Goal: Transaction & Acquisition: Complete application form

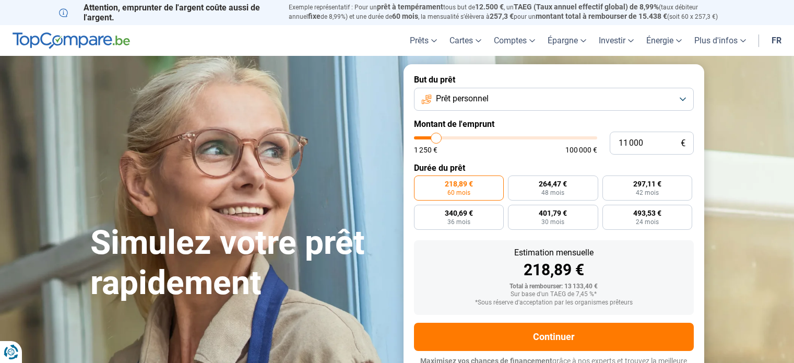
click at [453, 98] on span "Prêt personnel" at bounding box center [462, 98] width 53 height 11
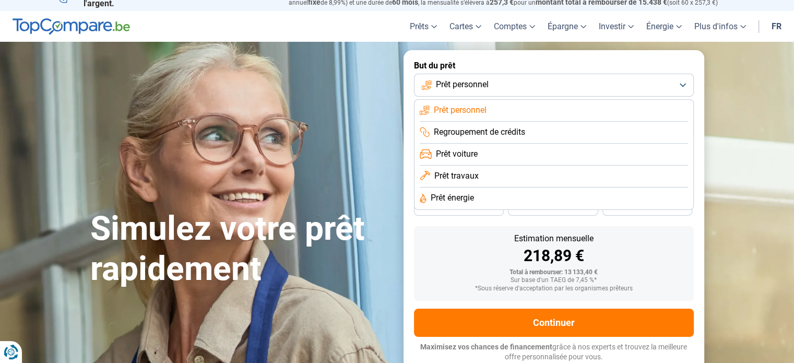
click at [538, 45] on section "Simulez votre prêt rapidement Simulez votre prêt rapidement But du prêt Prêt pe…" at bounding box center [397, 211] width 794 height 339
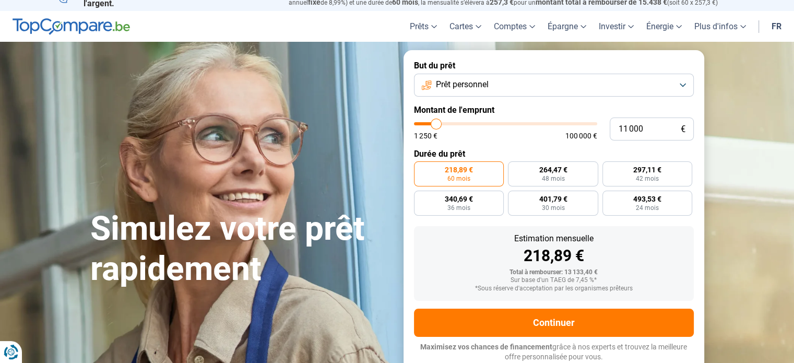
click at [520, 74] on button "Prêt personnel" at bounding box center [554, 85] width 280 height 23
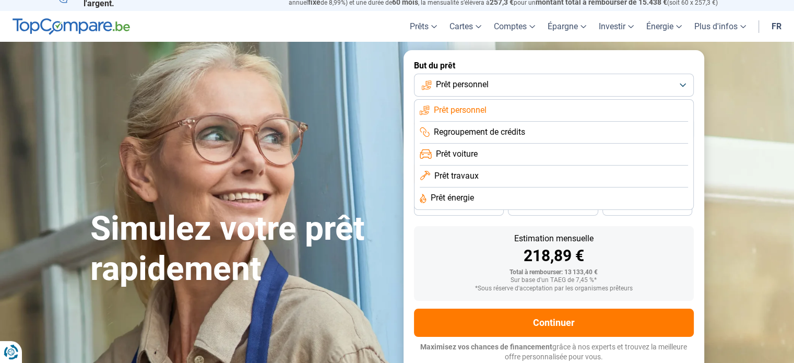
click at [479, 111] on span "Prêt personnel" at bounding box center [460, 109] width 53 height 11
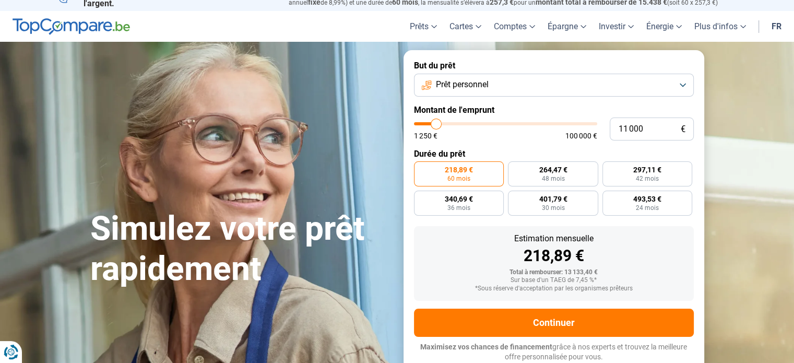
type input "12 500"
type input "12500"
type input "12 750"
type input "12750"
type input "13 250"
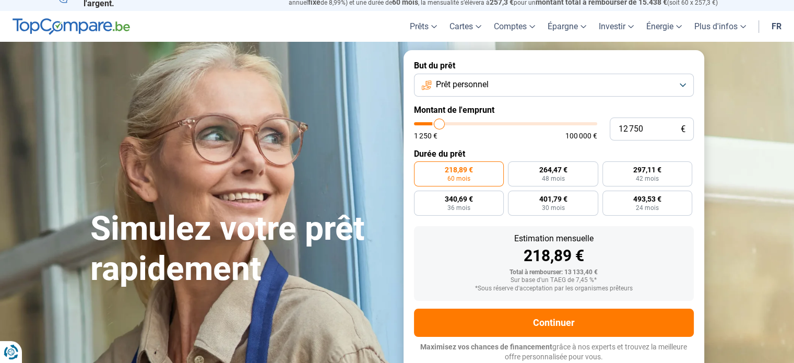
type input "13250"
type input "13 750"
type input "13750"
type input "14 250"
type input "14250"
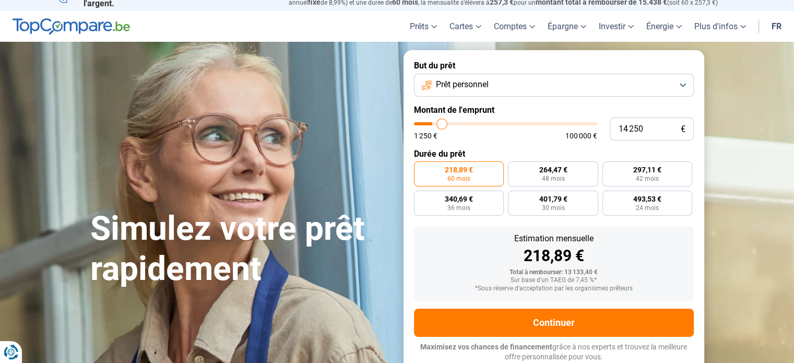
type input "14 500"
type input "14500"
type input "14 750"
type input "14750"
type input "15 000"
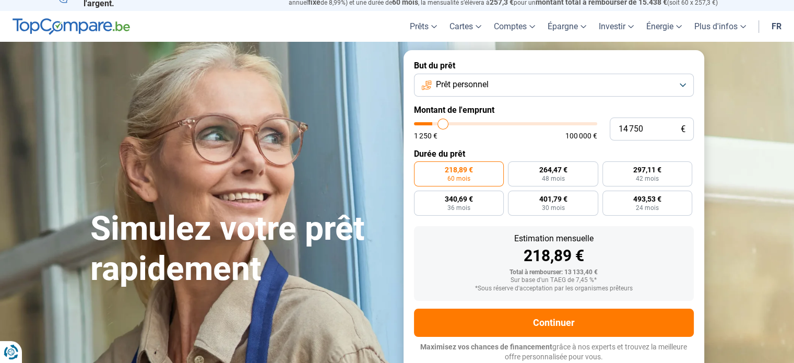
type input "15000"
type input "15 250"
type input "15250"
type input "15 500"
type input "15500"
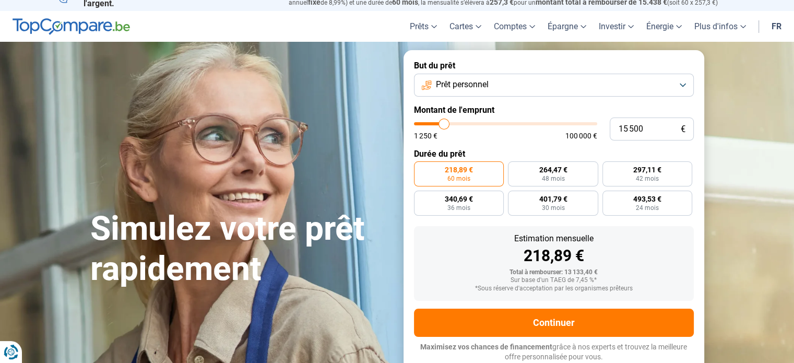
type input "15 750"
type input "15750"
type input "16 000"
type input "16000"
type input "16 250"
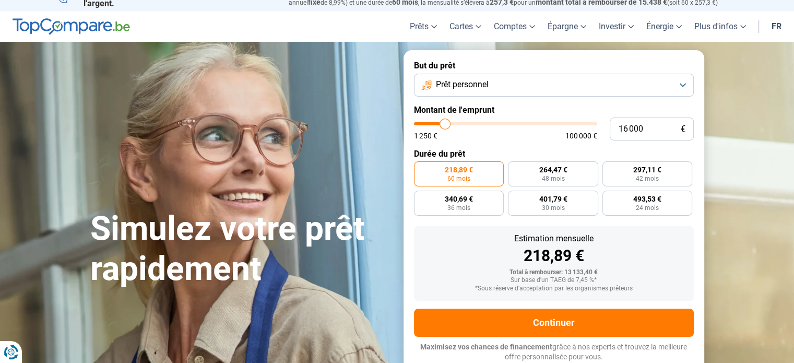
type input "16250"
type input "16 500"
type input "16500"
type input "17 000"
type input "17000"
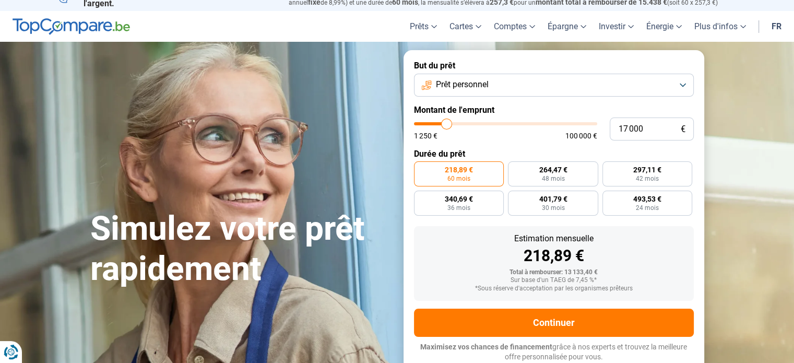
type input "17 250"
type input "17250"
type input "17 500"
type input "17500"
type input "18 000"
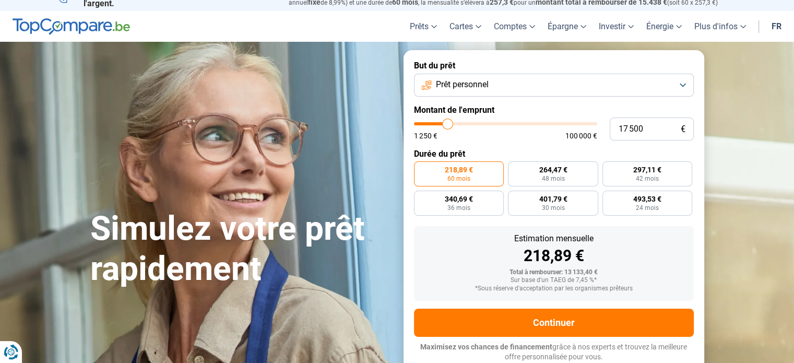
type input "18000"
type input "18 750"
type input "18750"
type input "19 000"
drag, startPoint x: 438, startPoint y: 125, endPoint x: 450, endPoint y: 123, distance: 12.2
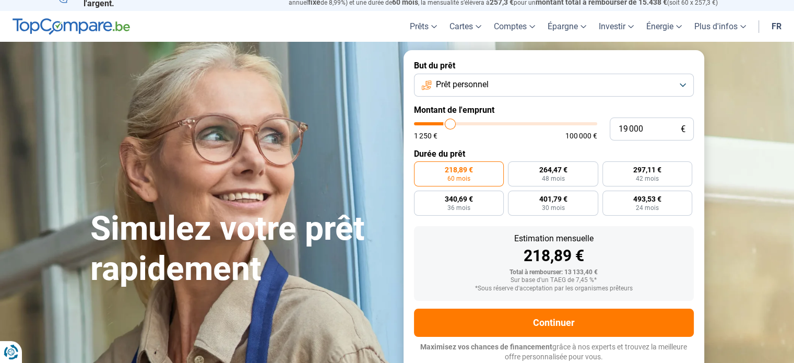
type input "19000"
click at [450, 123] on input "range" at bounding box center [505, 123] width 183 height 3
radio input "false"
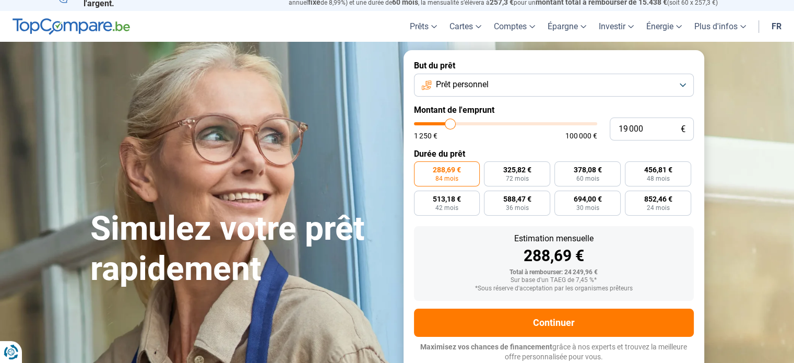
type input "16 000"
type input "16000"
type input "15 750"
type input "15750"
type input "15 500"
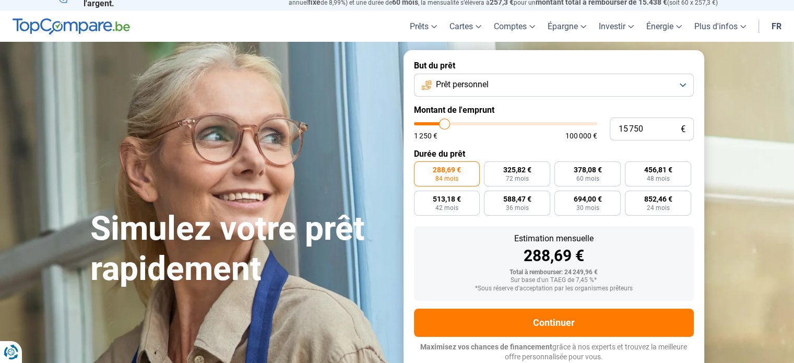
type input "15500"
type input "15 250"
type input "15250"
type input "14 750"
type input "14750"
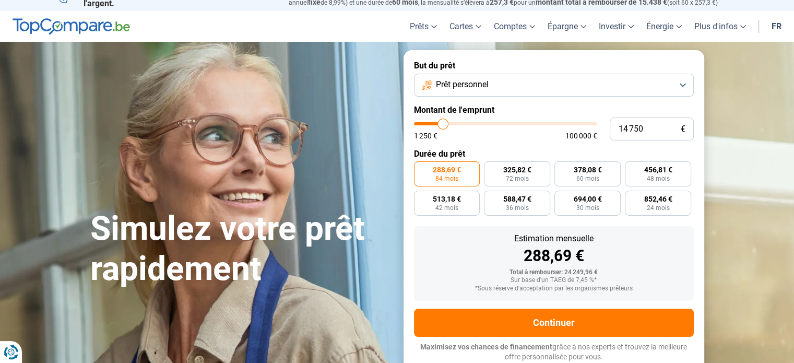
type input "14 250"
type input "14250"
type input "14 000"
type input "14000"
type input "13 500"
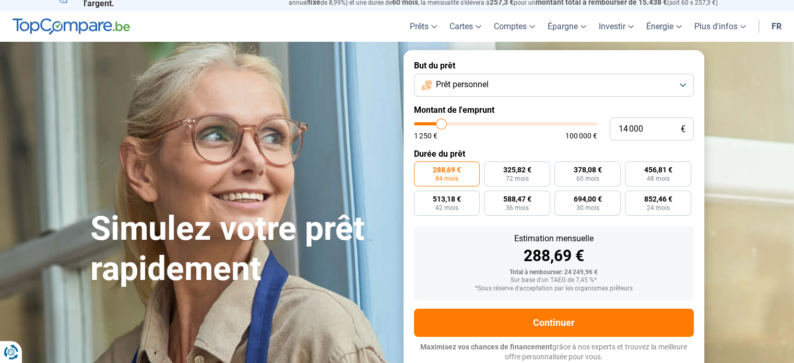
type input "13500"
type input "13 250"
type input "13250"
click at [440, 122] on input "range" at bounding box center [505, 123] width 183 height 3
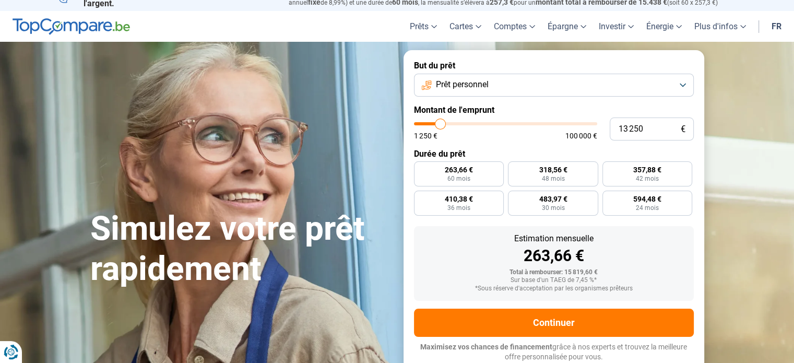
radio input "true"
type input "13 000"
type input "13000"
type input "12 750"
type input "12750"
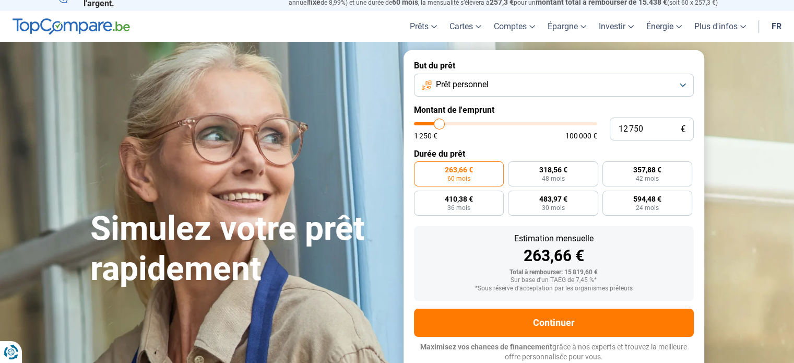
type input "12 500"
type input "12500"
type input "12 250"
type input "12250"
type input "12 000"
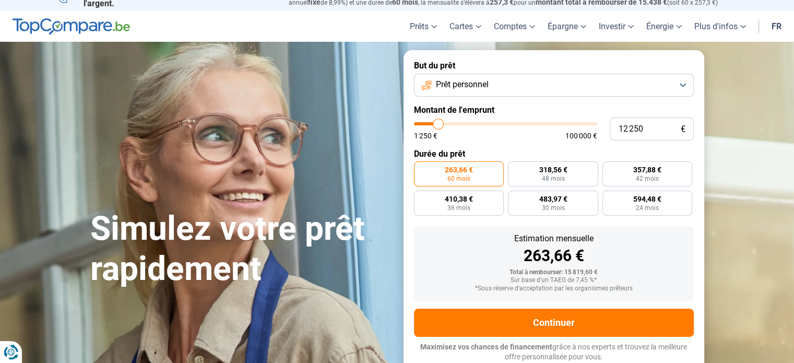
type input "12000"
type input "11 750"
type input "11750"
type input "11 500"
type input "11500"
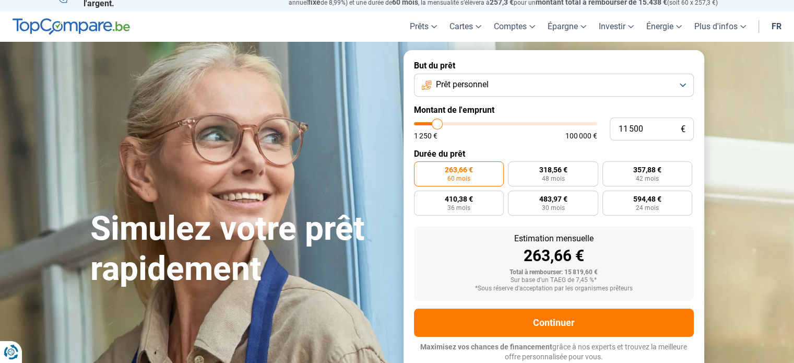
type input "11 250"
type input "11250"
type input "11 000"
type input "11000"
type input "10 750"
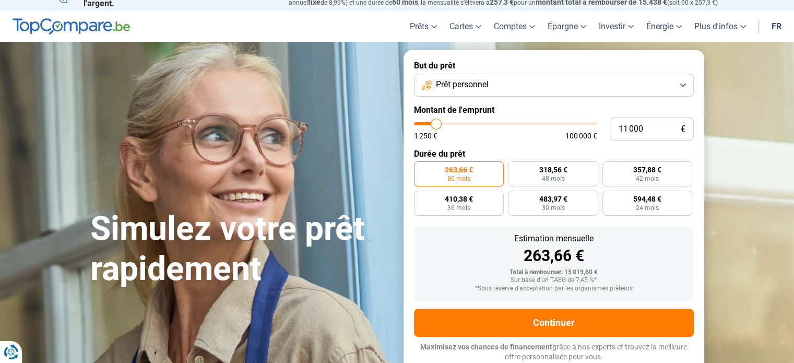
type input "10750"
type input "10 500"
type input "10500"
type input "10 250"
type input "10250"
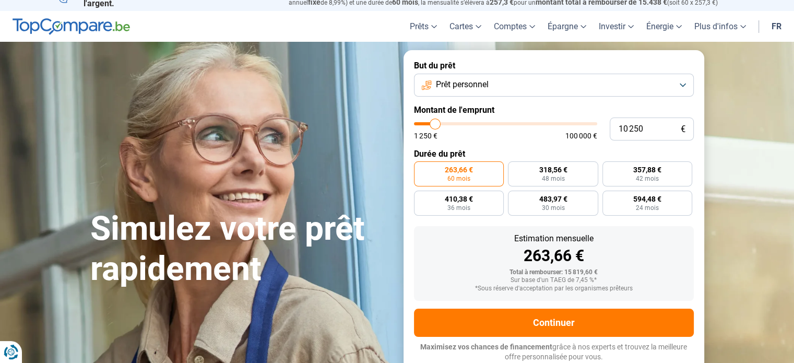
type input "10 000"
type input "10000"
type input "9 750"
type input "9750"
type input "9 500"
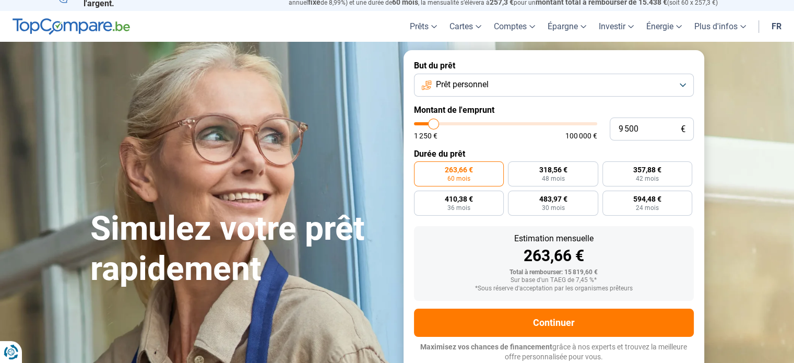
drag, startPoint x: 440, startPoint y: 122, endPoint x: 434, endPoint y: 123, distance: 6.9
type input "9500"
click at [434, 123] on input "range" at bounding box center [505, 123] width 183 height 3
radio input "true"
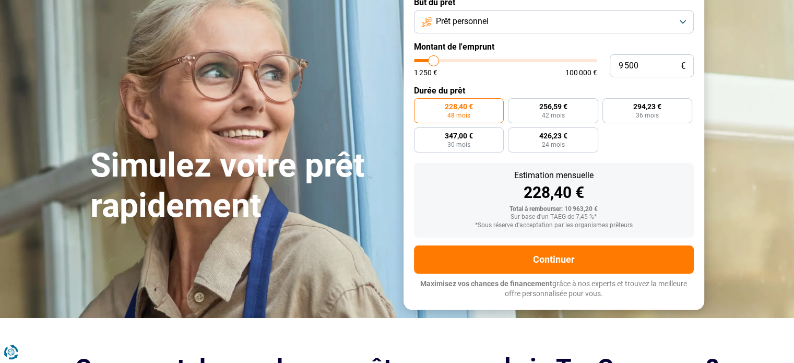
scroll to position [66, 0]
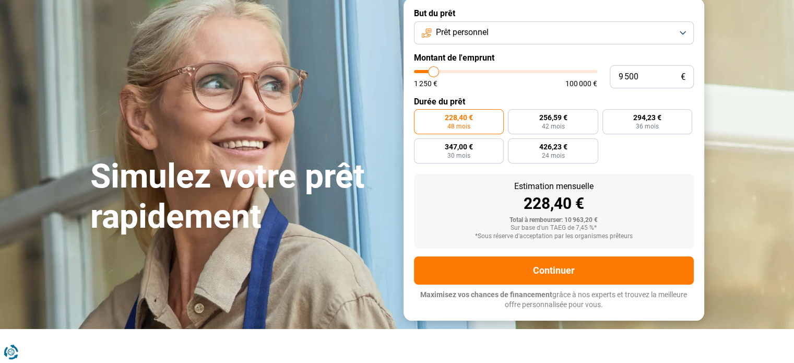
type input "8 500"
type input "8500"
type input "8 750"
type input "8750"
type input "9 000"
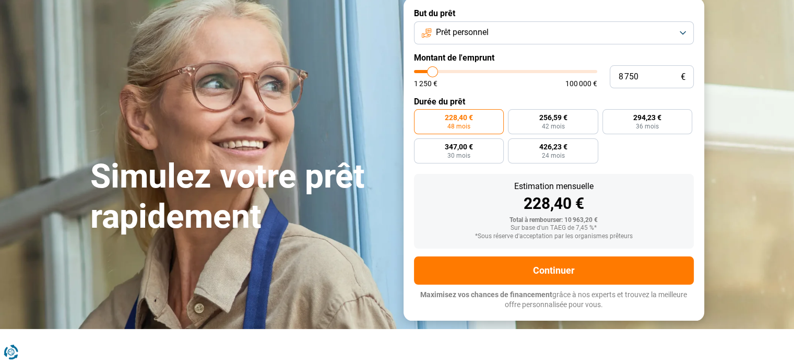
type input "9000"
type input "9 250"
type input "9250"
click at [433, 72] on input "range" at bounding box center [505, 71] width 183 height 3
type input "9 500"
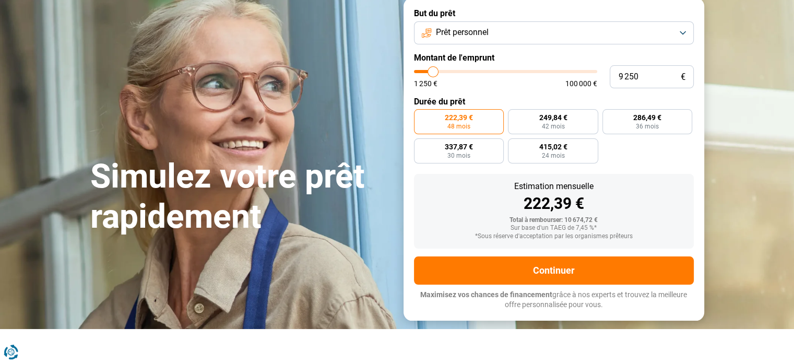
type input "9500"
type input "9 750"
type input "9750"
type input "10 000"
type input "10000"
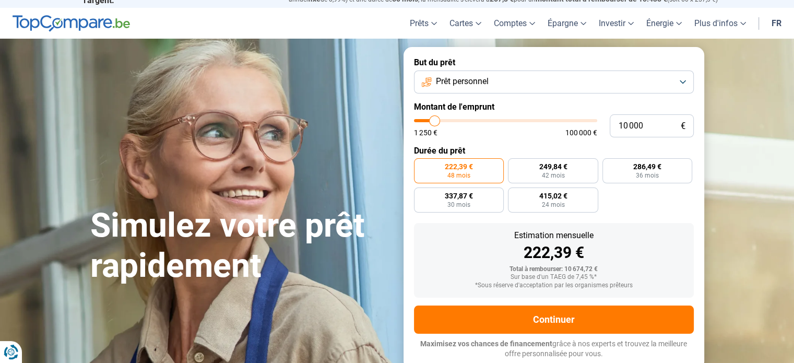
type input "10 250"
type input "10250"
type input "10 500"
type input "10500"
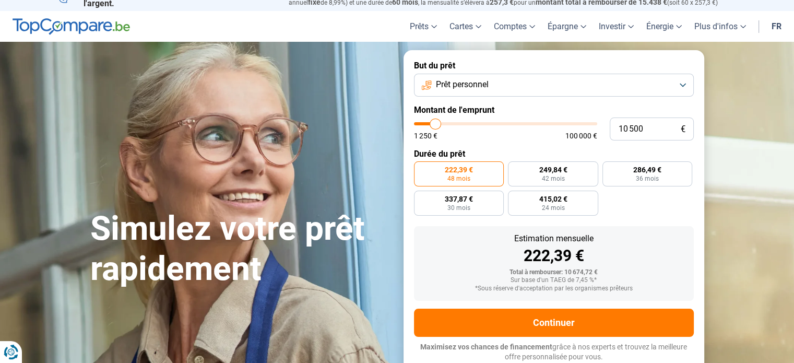
type input "10 750"
type input "10750"
type input "11 000"
type input "11000"
type input "11 250"
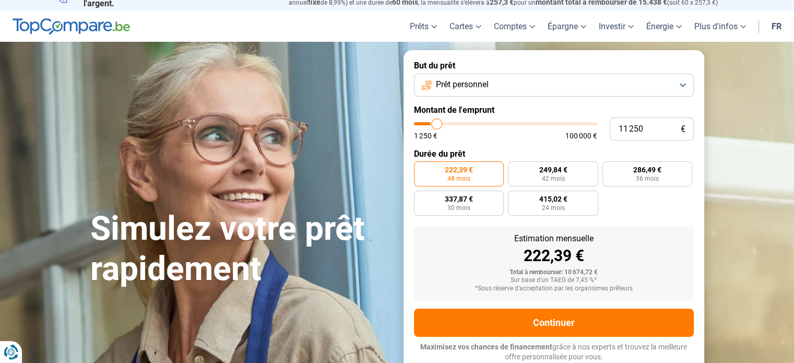
type input "11250"
click at [436, 122] on input "range" at bounding box center [505, 123] width 183 height 3
click at [434, 125] on input "range" at bounding box center [505, 123] width 183 height 3
type input "8 750"
type input "8750"
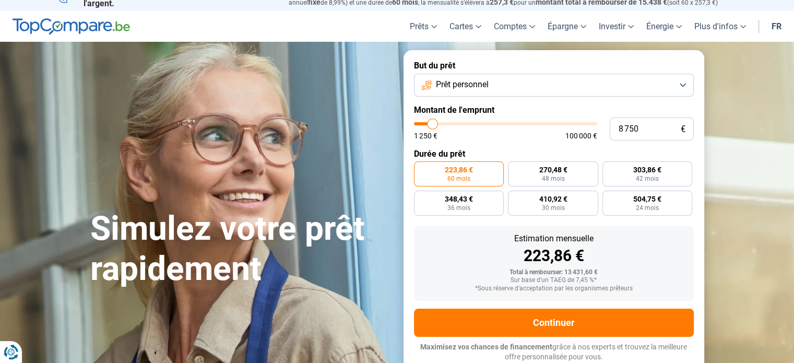
type input "8 500"
type input "8500"
type input "8 250"
type input "8250"
type input "8 000"
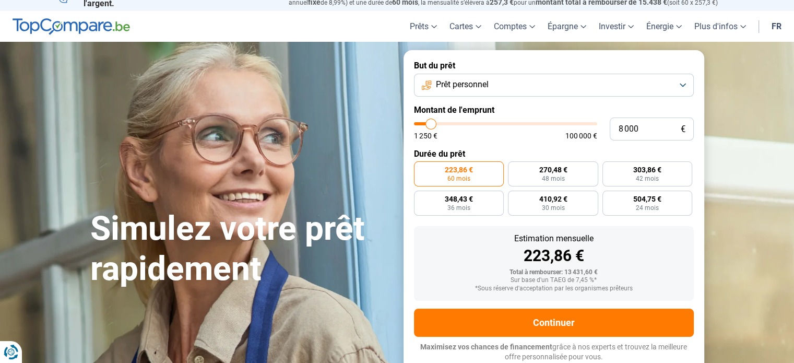
type input "8000"
click at [431, 125] on input "range" at bounding box center [505, 123] width 183 height 3
radio input "true"
type input "9 750"
type input "9750"
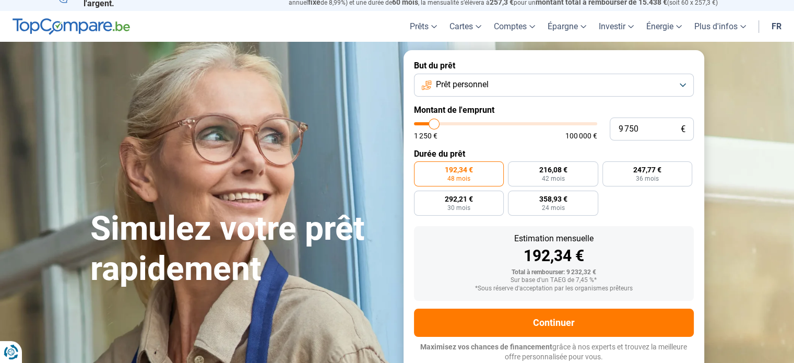
type input "9 500"
type input "9500"
type input "9 250"
type input "9250"
type input "9 000"
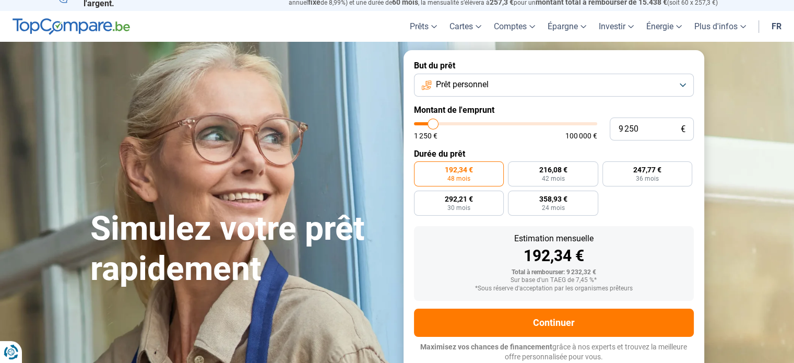
type input "9000"
type input "9 250"
type input "9250"
type input "9 500"
type input "9500"
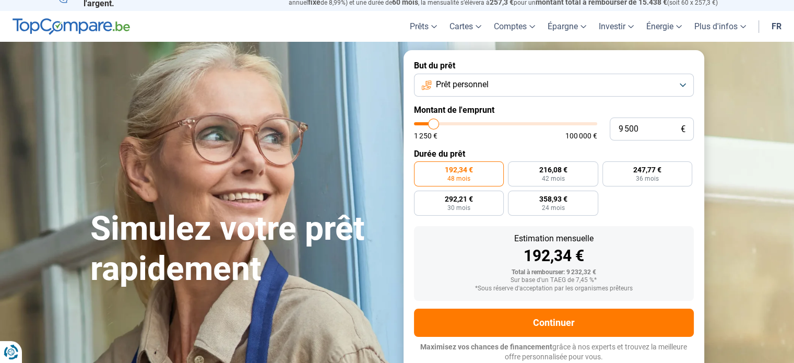
type input "9 750"
type input "9750"
type input "10 000"
type input "10000"
type input "10 250"
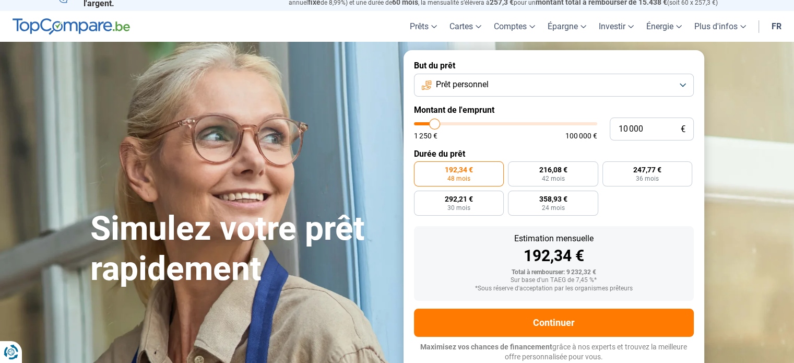
type input "10250"
type input "10 500"
type input "10500"
click at [435, 125] on input "range" at bounding box center [505, 123] width 183 height 3
radio input "false"
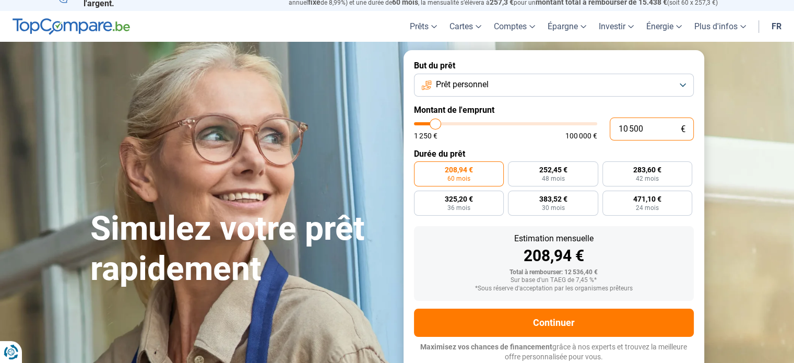
drag, startPoint x: 630, startPoint y: 127, endPoint x: 647, endPoint y: 127, distance: 17.2
click at [647, 127] on input "10 500" at bounding box center [651, 128] width 84 height 23
type input "100"
type input "1250"
type input "1 000"
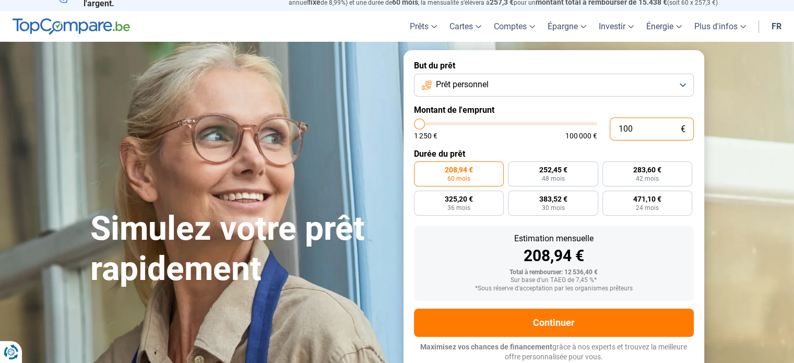
type input "1250"
type input "10 000"
type input "10000"
type input "10 000"
radio input "true"
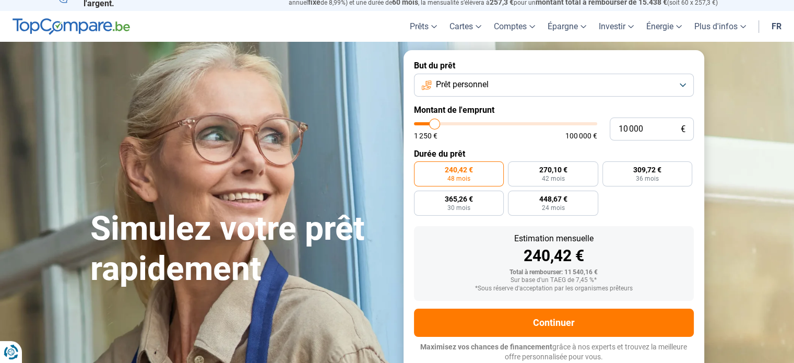
click at [625, 110] on label "Montant de l'emprunt" at bounding box center [554, 110] width 280 height 10
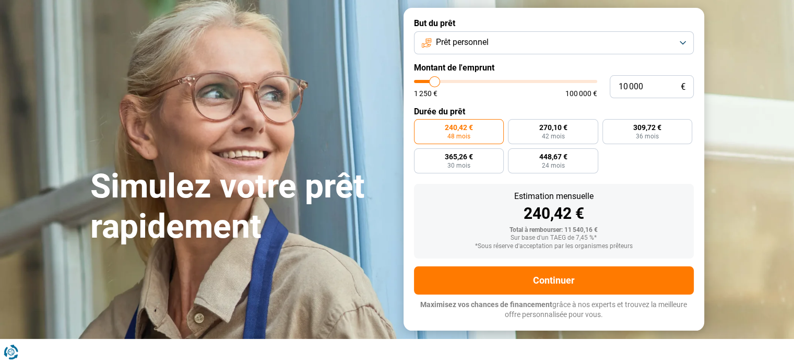
scroll to position [66, 0]
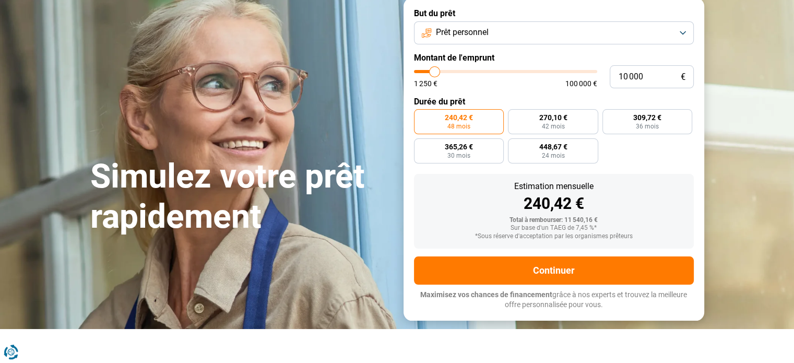
click at [482, 30] on span "Prêt personnel" at bounding box center [462, 32] width 53 height 11
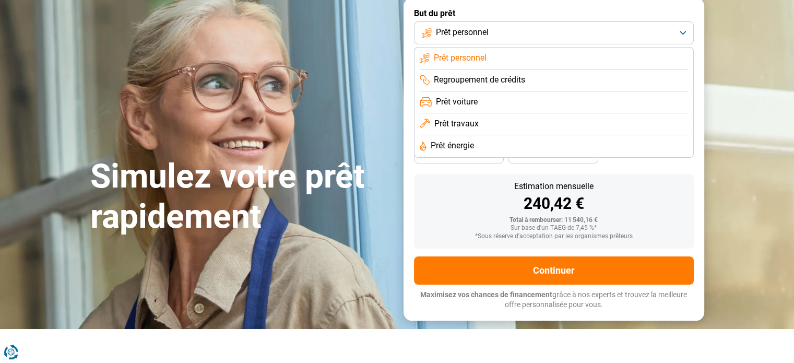
click at [482, 30] on span "Prêt personnel" at bounding box center [462, 32] width 53 height 11
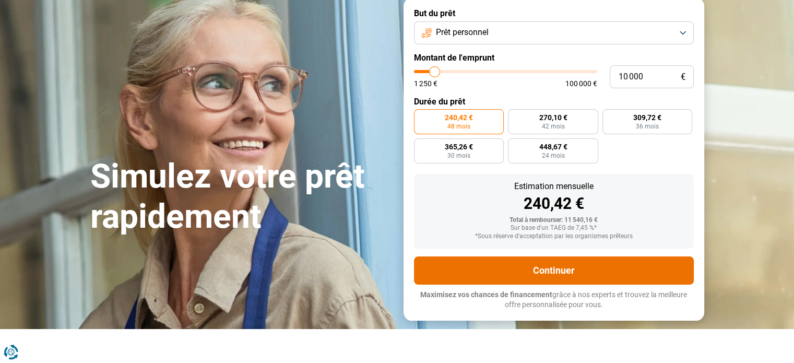
click at [545, 261] on button "Continuer" at bounding box center [554, 270] width 280 height 28
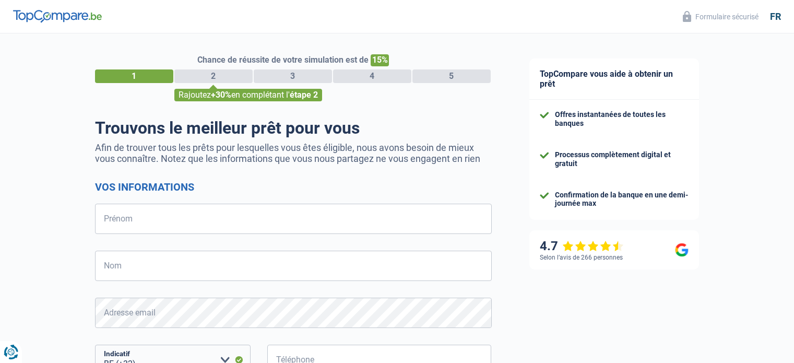
select select "32"
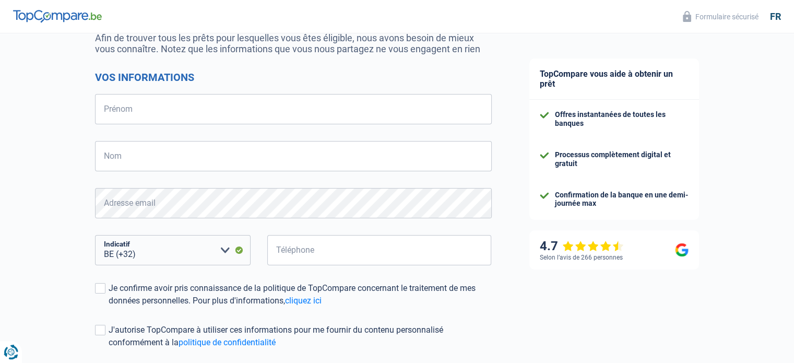
scroll to position [100, 0]
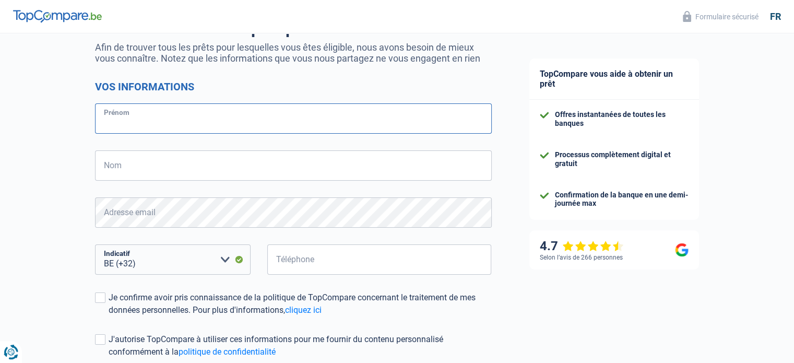
click at [151, 116] on input "Prénom" at bounding box center [293, 118] width 397 height 30
type input "[PERSON_NAME]"
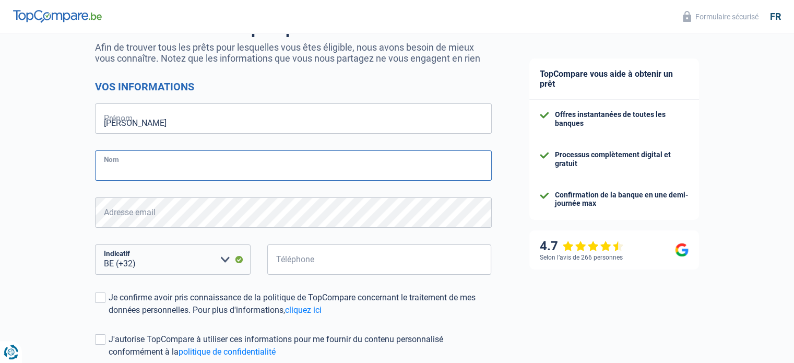
type input "[PERSON_NAME] cantuaria [PERSON_NAME]"
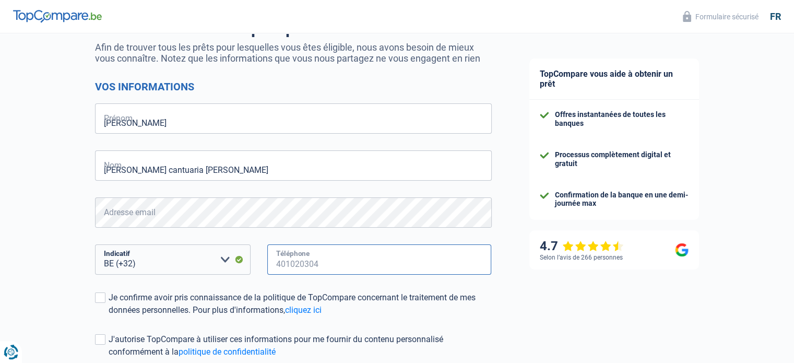
type input "470484718"
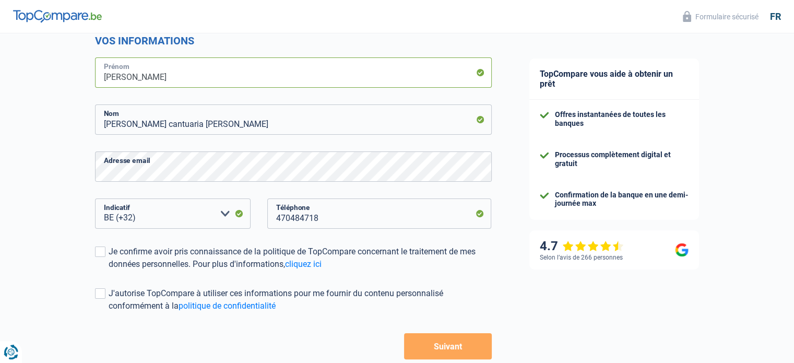
scroll to position [205, 0]
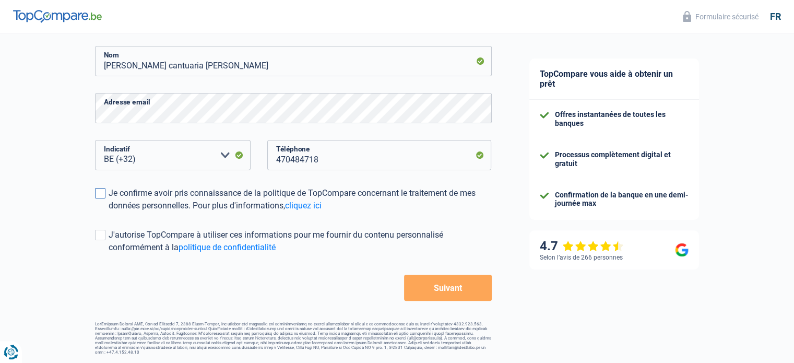
click at [109, 197] on div "Je confirme avoir pris connaissance de la politique de TopCompare concernant le…" at bounding box center [300, 199] width 383 height 25
click at [109, 212] on input "Je confirme avoir pris connaissance de la politique de TopCompare concernant le…" at bounding box center [109, 212] width 0 height 0
click at [174, 233] on div "J'autorise TopCompare à utiliser ces informations pour me fournir du contenu pe…" at bounding box center [300, 241] width 383 height 25
click at [109, 254] on input "J'autorise TopCompare à utiliser ces informations pour me fournir du contenu pe…" at bounding box center [109, 254] width 0 height 0
click at [314, 234] on div "J'autorise TopCompare à utiliser ces informations pour me fournir du contenu pe…" at bounding box center [300, 241] width 383 height 25
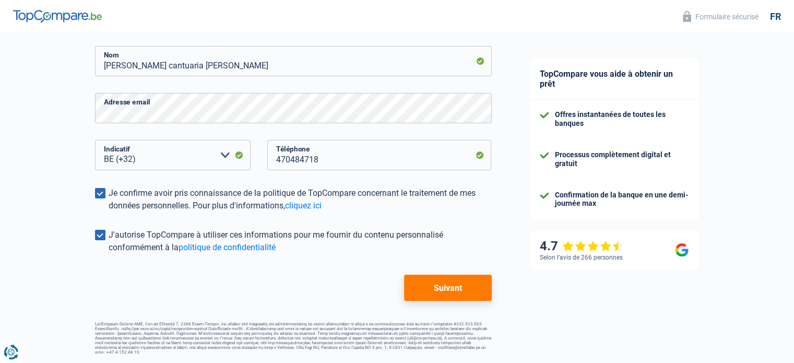
click at [109, 254] on input "J'autorise TopCompare à utiliser ces informations pour me fournir du contenu pe…" at bounding box center [109, 254] width 0 height 0
drag, startPoint x: 452, startPoint y: 283, endPoint x: 453, endPoint y: 278, distance: 5.3
click at [451, 282] on button "Suivant" at bounding box center [447, 287] width 87 height 26
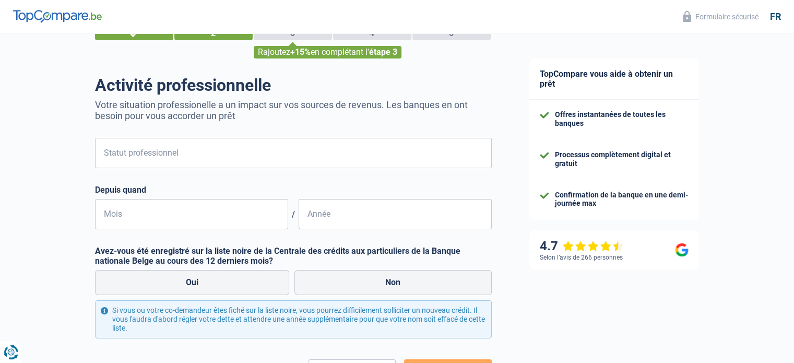
scroll to position [52, 0]
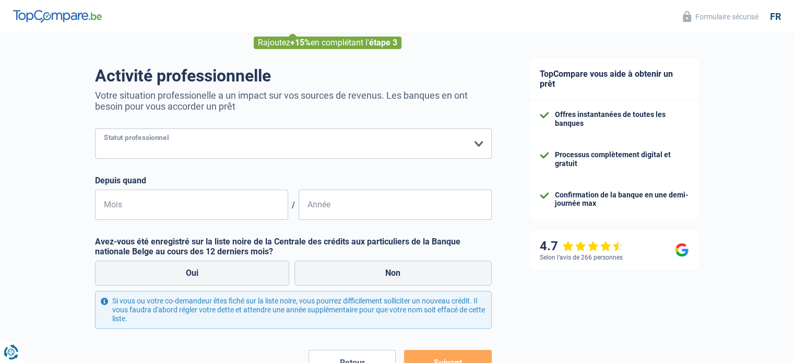
click at [269, 147] on select "Ouvrier Employé privé Employé public Invalide Indépendant Pensionné Chômeur Mut…" at bounding box center [293, 143] width 397 height 30
select select "worker"
click at [95, 129] on select "Ouvrier Employé privé Employé public Invalide Indépendant Pensionné Chômeur Mut…" at bounding box center [293, 143] width 397 height 30
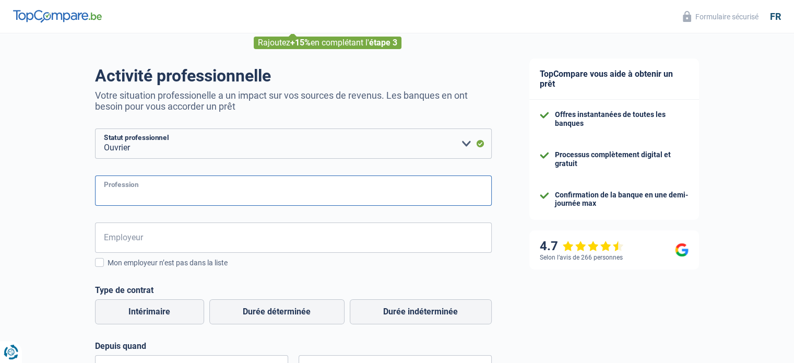
click at [203, 198] on input "Profession" at bounding box center [293, 190] width 397 height 30
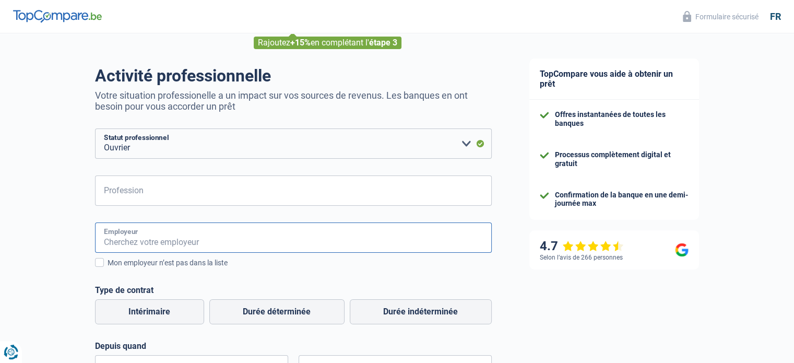
click at [171, 237] on input "Employeur" at bounding box center [293, 237] width 397 height 30
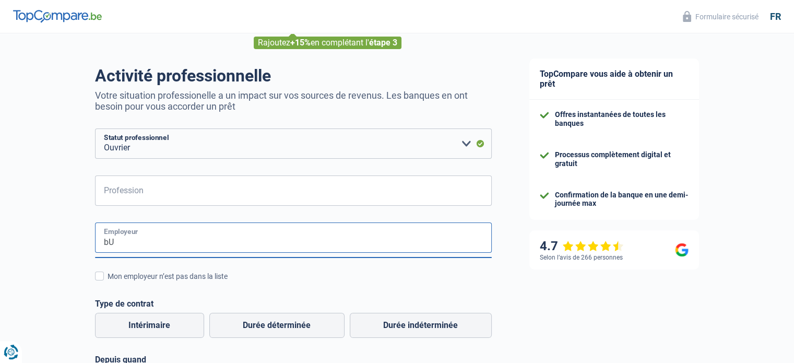
type input "b"
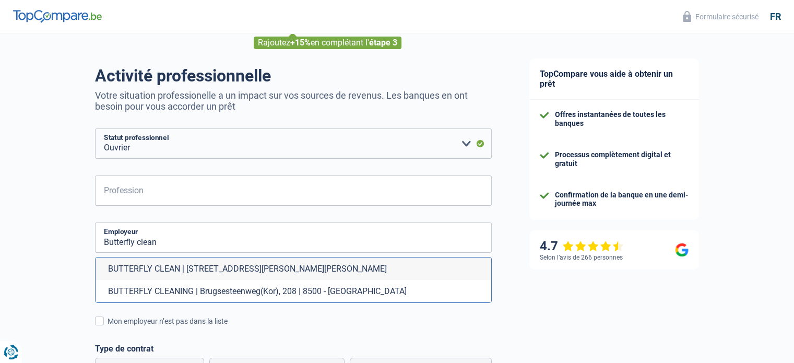
click at [201, 269] on li "BUTTERFLY CLEAN | [STREET_ADDRESS][PERSON_NAME][PERSON_NAME]" at bounding box center [292, 268] width 395 height 22
type input "BUTTERFLY CLEAN | [STREET_ADDRESS][PERSON_NAME][PERSON_NAME]"
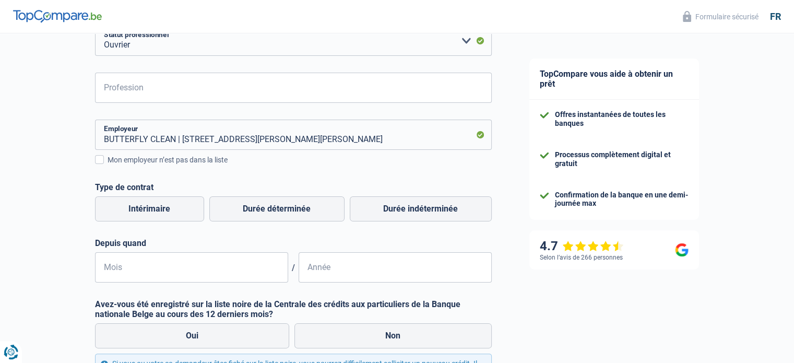
scroll to position [157, 0]
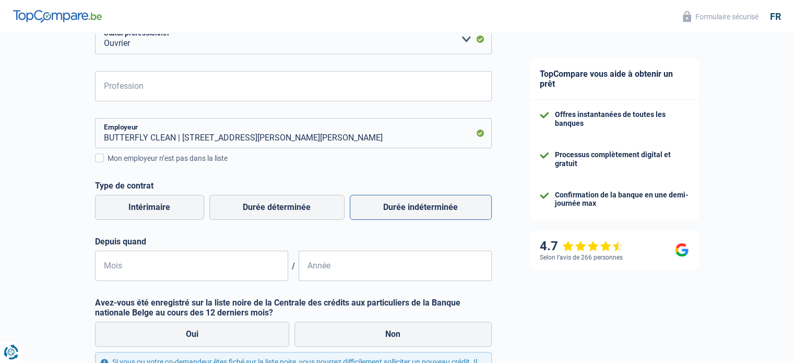
click at [428, 213] on label "Durée indéterminée" at bounding box center [421, 207] width 142 height 25
click at [428, 213] on input "Durée indéterminée" at bounding box center [421, 207] width 142 height 25
radio input "true"
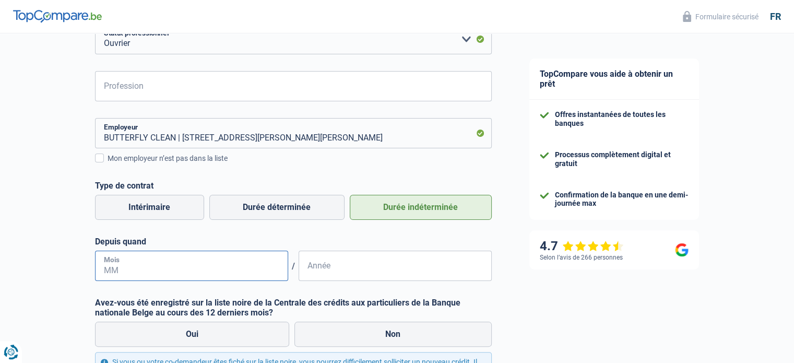
click at [230, 259] on input "Mois" at bounding box center [191, 265] width 193 height 30
type input "11"
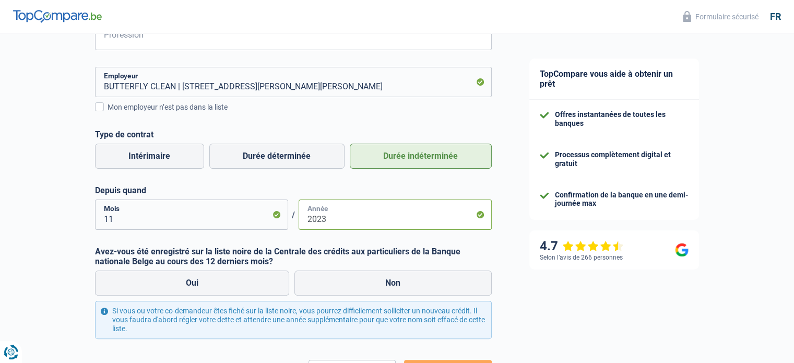
scroll to position [261, 0]
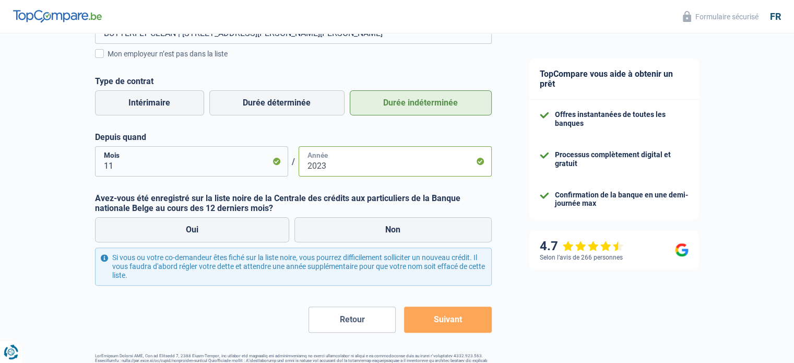
type input "2023"
click at [361, 227] on label "Non" at bounding box center [392, 229] width 197 height 25
click at [361, 227] on input "Non" at bounding box center [392, 229] width 197 height 25
radio input "true"
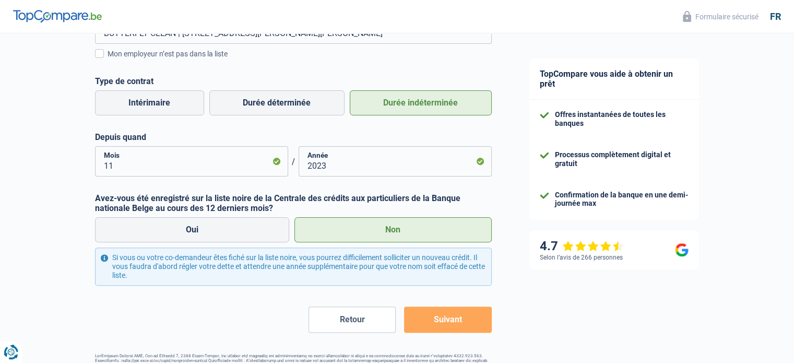
click at [441, 329] on button "Suivant" at bounding box center [447, 319] width 87 height 26
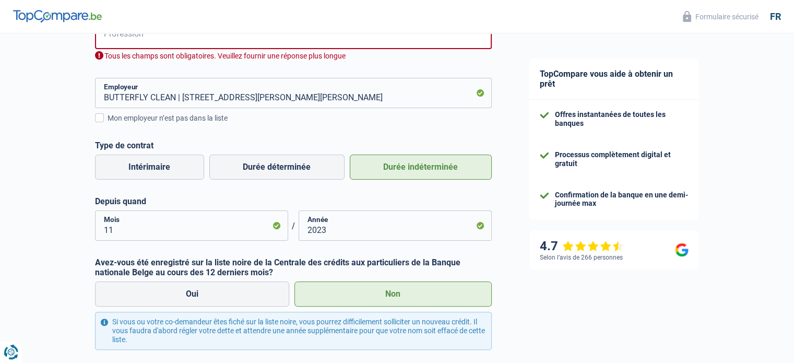
scroll to position [193, 0]
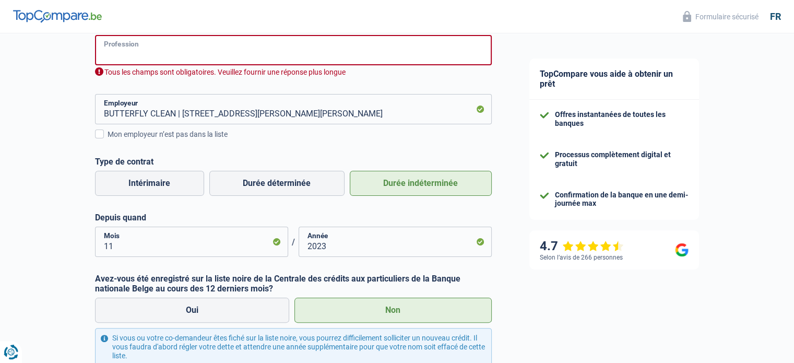
click at [225, 55] on input "Profession" at bounding box center [293, 50] width 397 height 30
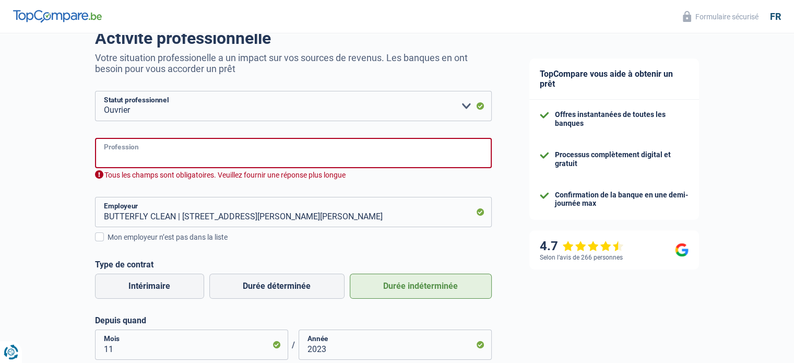
scroll to position [88, 0]
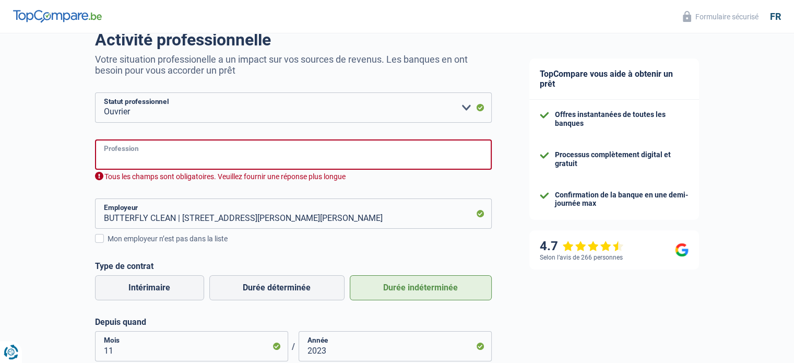
type input "f"
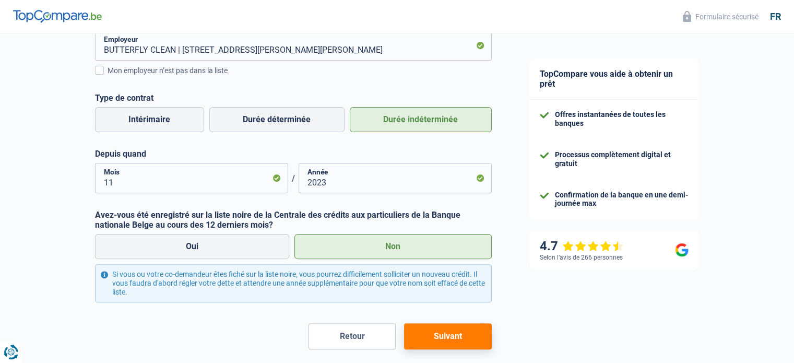
scroll to position [293, 0]
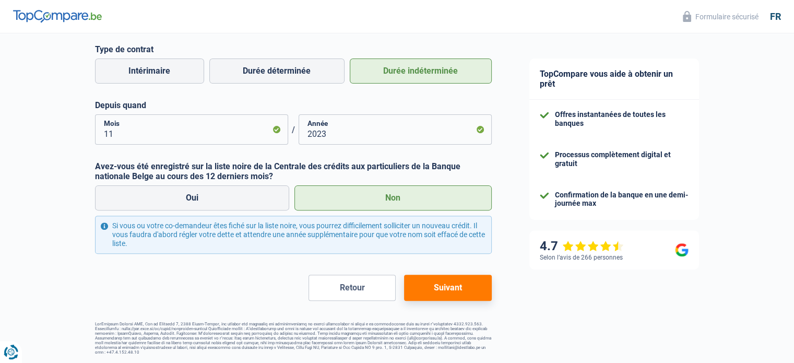
type input "Aide ménagère"
click at [431, 289] on button "Suivant" at bounding box center [447, 287] width 87 height 26
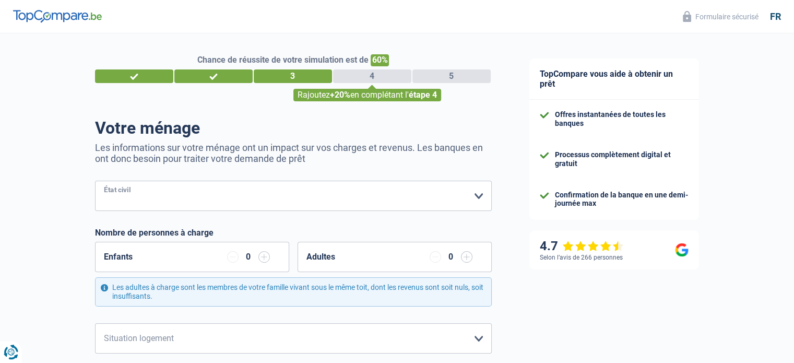
click at [263, 199] on select "[PERSON_NAME](e) Cohabitant(e) légal(e) Divorcé(e) Veuf(ve) Séparé (de fait) Ve…" at bounding box center [293, 196] width 397 height 30
select select "married"
click at [95, 181] on select "[PERSON_NAME](e) Cohabitant(e) légal(e) Divorcé(e) Veuf(ve) Séparé (de fait) Ve…" at bounding box center [293, 196] width 397 height 30
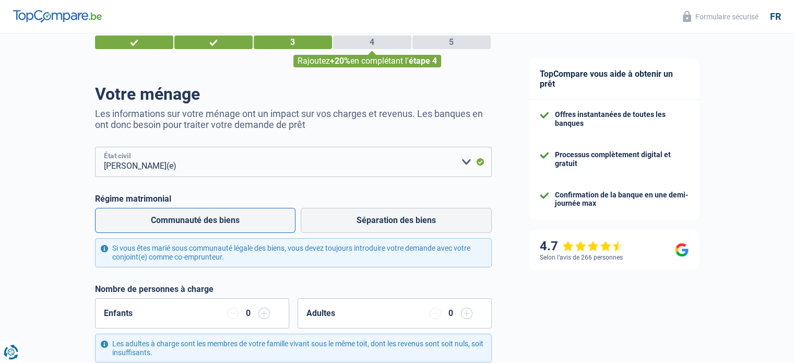
scroll to position [52, 0]
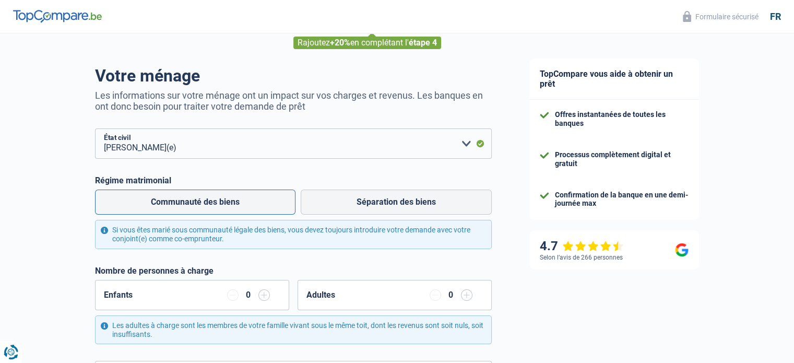
click at [268, 208] on label "Communauté des biens" at bounding box center [195, 201] width 200 height 25
click at [268, 208] on input "Communauté des biens" at bounding box center [195, 201] width 200 height 25
radio input "true"
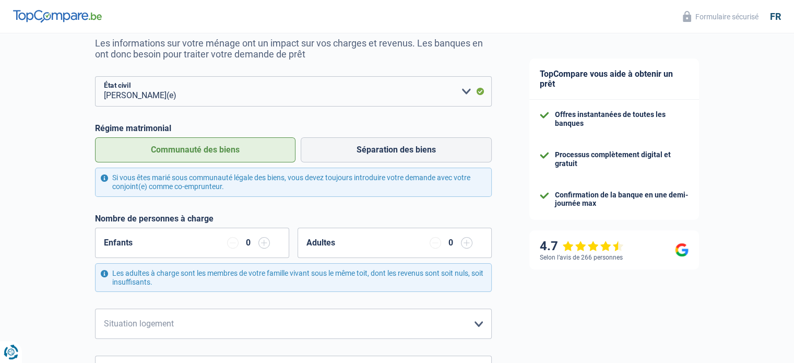
scroll to position [157, 0]
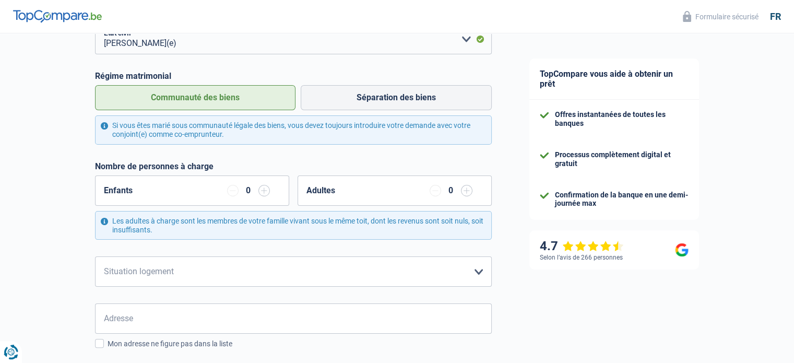
click at [263, 190] on input "button" at bounding box center [263, 190] width 11 height 11
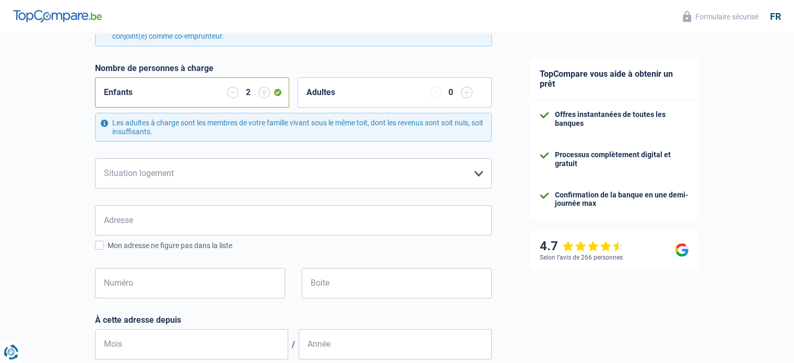
scroll to position [313, 0]
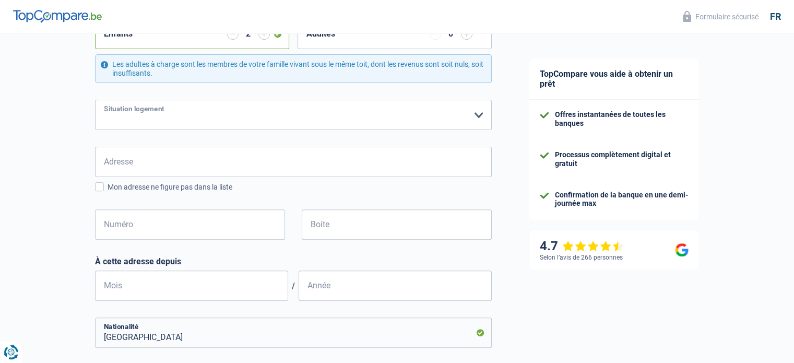
click at [225, 123] on select "Locataire Propriétaire avec prêt hypothécaire Propriétaire sans prêt hypothécai…" at bounding box center [293, 115] width 397 height 30
select select "ownerWithMortgage"
click at [95, 100] on select "Locataire Propriétaire avec prêt hypothécaire Propriétaire sans prêt hypothécai…" at bounding box center [293, 115] width 397 height 30
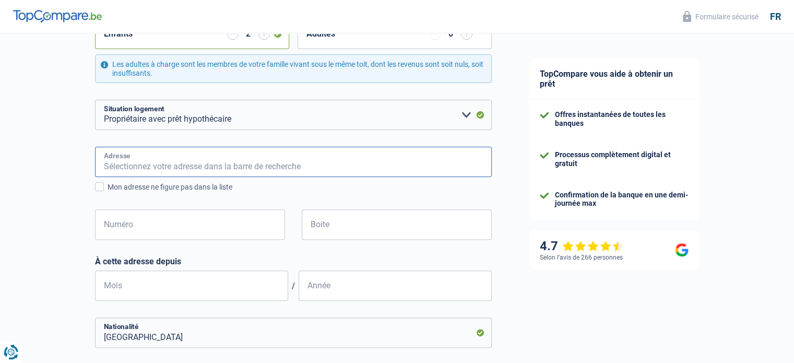
click at [193, 175] on input "Adresse" at bounding box center [293, 162] width 397 height 30
type input "vondel"
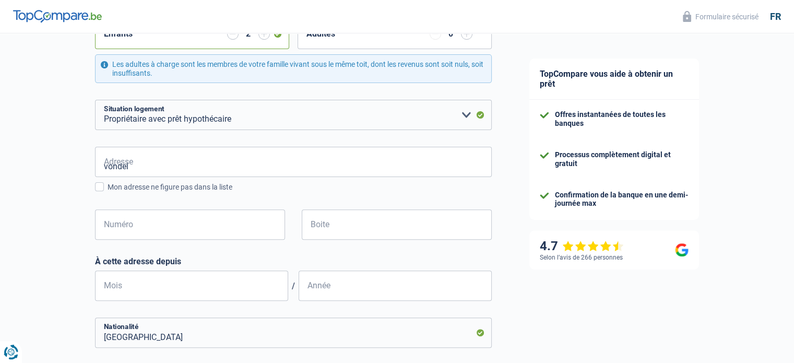
type input "[GEOGRAPHIC_DATA]"
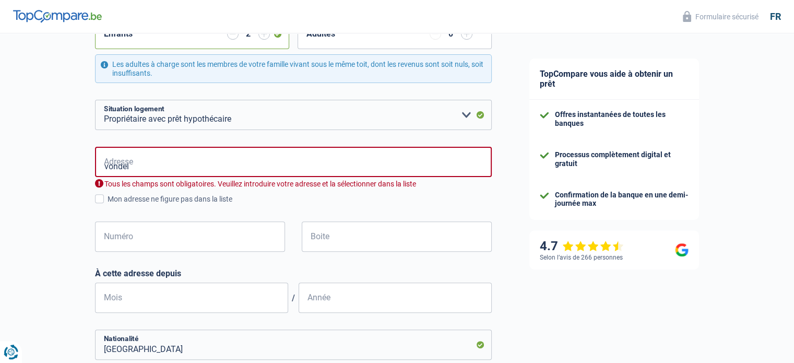
type input "[GEOGRAPHIC_DATA]"
type input "Vondel, 1500, [GEOGRAPHIC_DATA], [GEOGRAPHIC_DATA]"
type input "11"
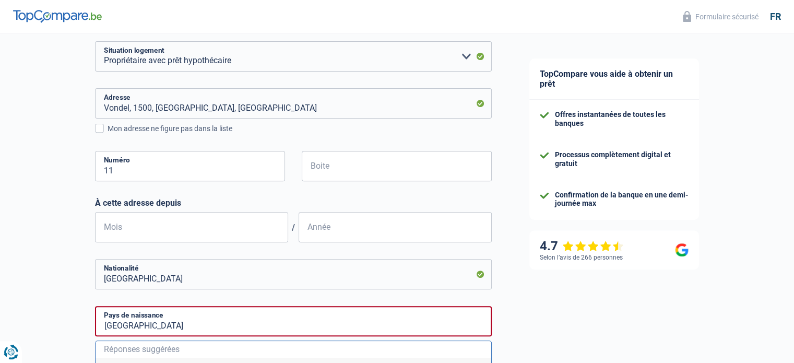
scroll to position [417, 0]
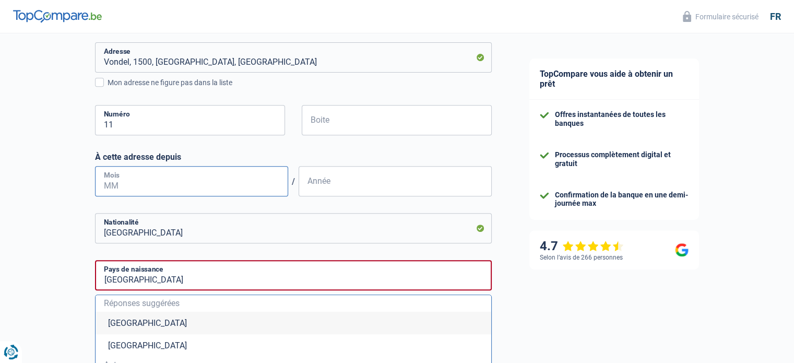
click at [180, 183] on input "Mois" at bounding box center [191, 181] width 193 height 30
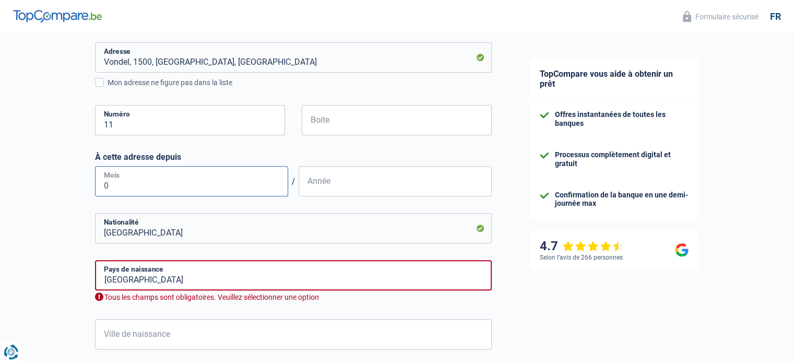
type input "01"
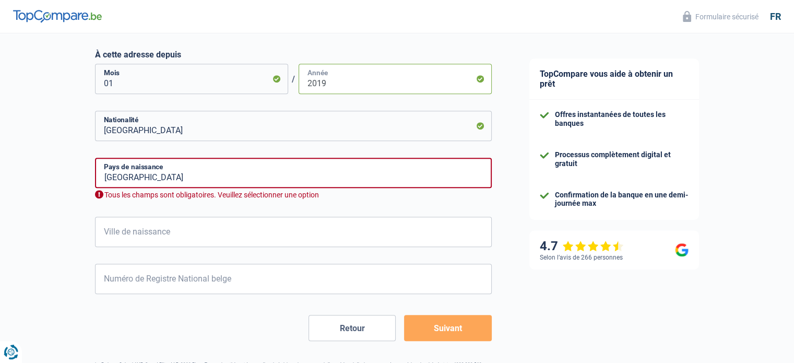
scroll to position [522, 0]
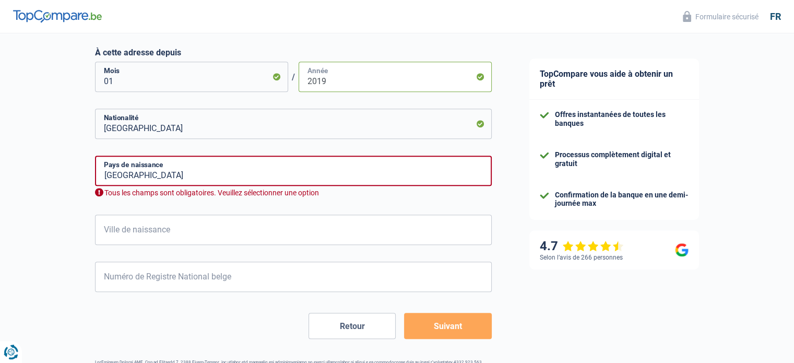
type input "2019"
click at [165, 165] on input "[GEOGRAPHIC_DATA]" at bounding box center [293, 170] width 397 height 30
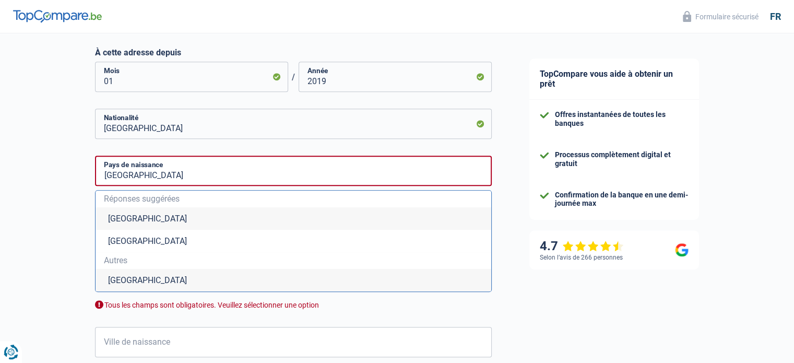
click at [65, 162] on div "Chance de réussite de votre simulation est de 60% 1 2 3 4 5 Rajoutez +20% en co…" at bounding box center [255, 7] width 510 height 1001
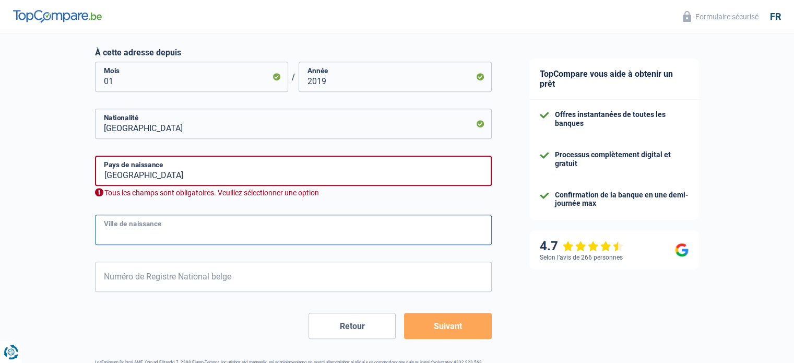
click at [176, 235] on input "Ville de naissance" at bounding box center [293, 229] width 397 height 30
type input "Goiania-GO"
click at [162, 157] on input "[GEOGRAPHIC_DATA]" at bounding box center [293, 170] width 397 height 30
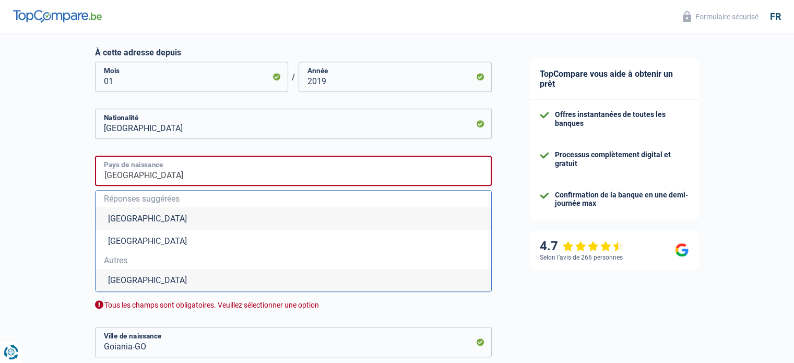
click at [165, 170] on input "[GEOGRAPHIC_DATA]" at bounding box center [293, 170] width 397 height 30
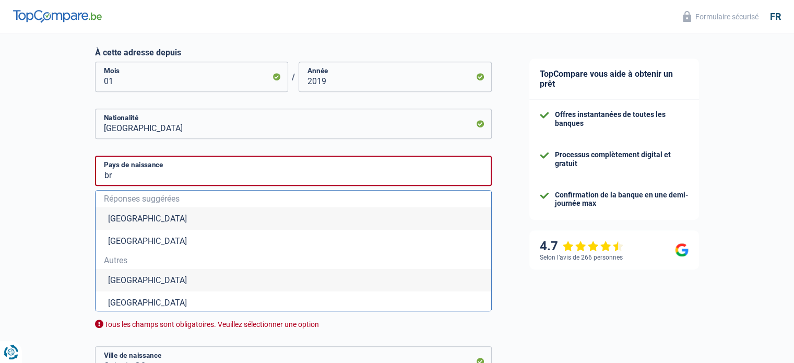
click at [138, 275] on li "[GEOGRAPHIC_DATA]" at bounding box center [292, 280] width 395 height 22
type input "[GEOGRAPHIC_DATA]"
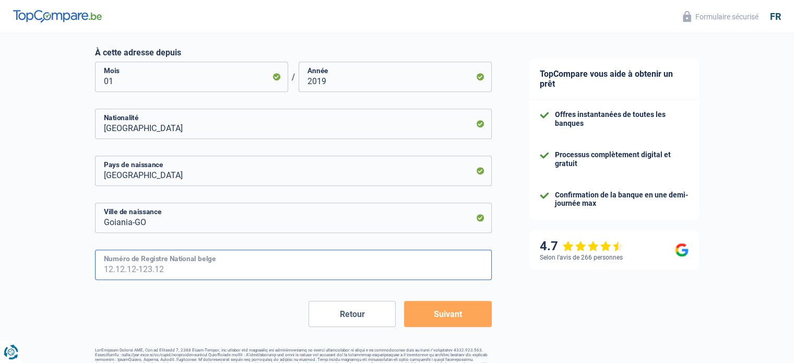
click at [152, 265] on input "Numéro de Registre National belge" at bounding box center [293, 264] width 397 height 30
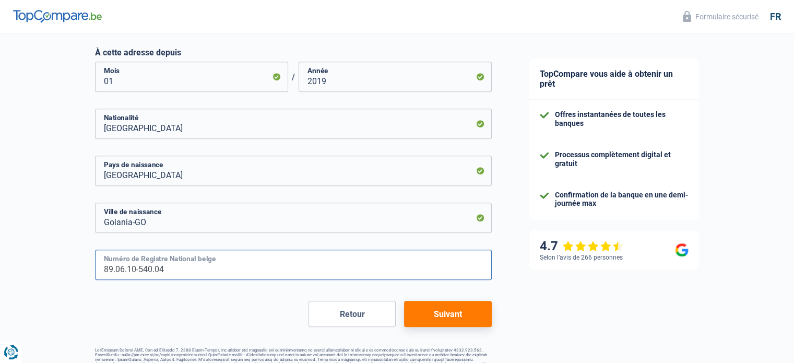
type input "89.06.10-540.04"
click at [461, 313] on button "Suivant" at bounding box center [447, 314] width 87 height 26
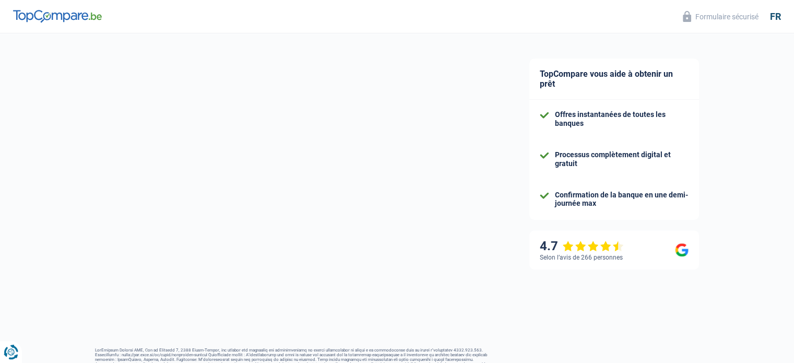
select select "familyAllowances"
select select "netSalary"
select select "mortgage"
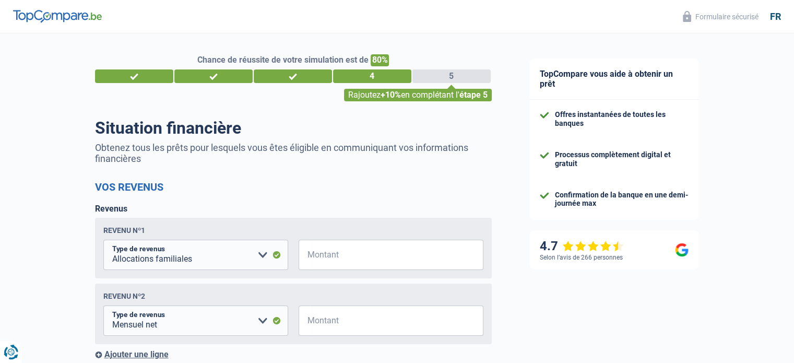
scroll to position [157, 0]
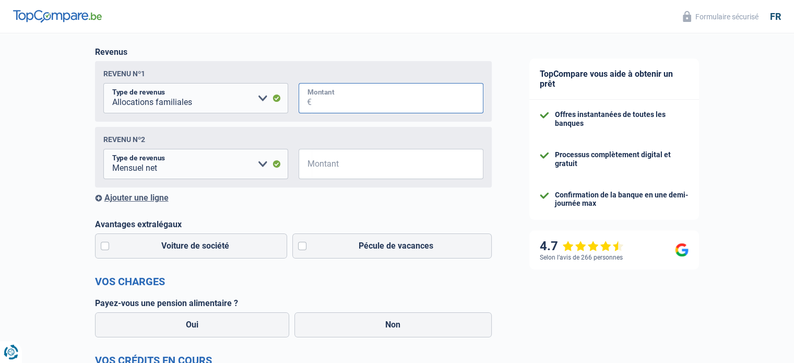
click at [335, 104] on input "Montant" at bounding box center [397, 98] width 172 height 30
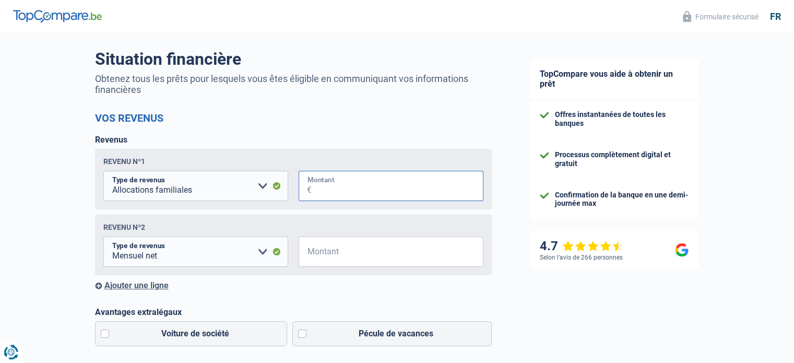
scroll to position [52, 0]
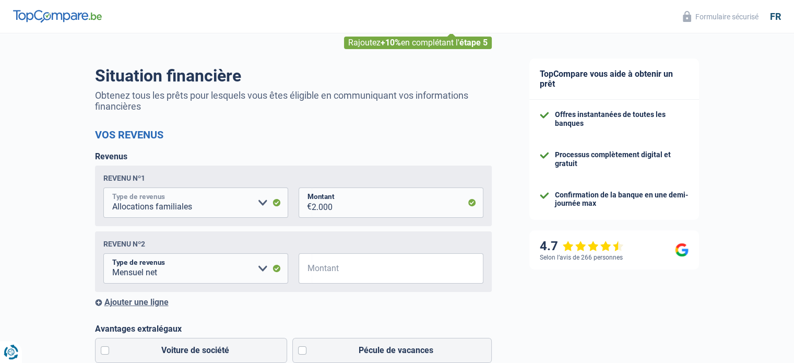
click at [275, 203] on select "Allocation d'handicap Allocations chômage Allocations familiales Chèques repas …" at bounding box center [195, 202] width 185 height 30
click at [347, 204] on input "2.000" at bounding box center [397, 202] width 172 height 30
type input "450"
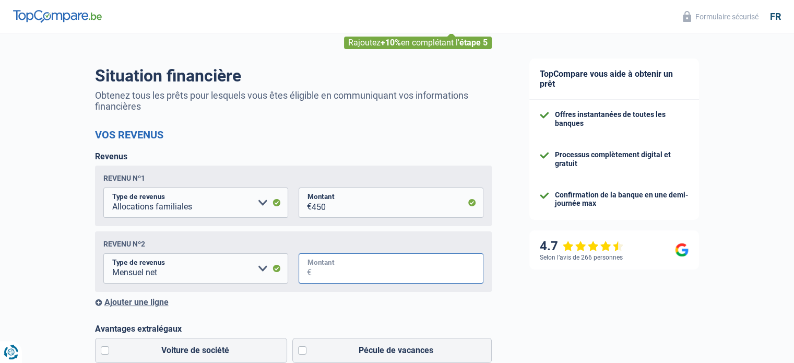
click at [350, 265] on input "Montant" at bounding box center [397, 268] width 172 height 30
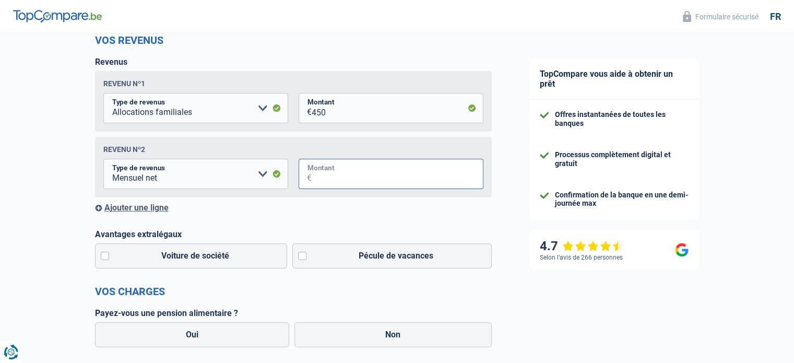
scroll to position [157, 0]
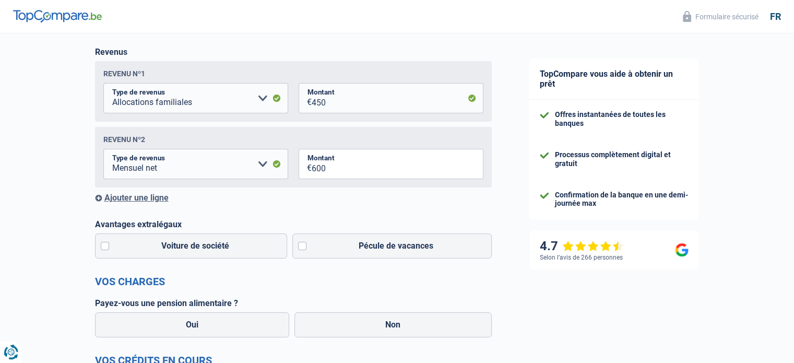
click at [341, 168] on input "600" at bounding box center [397, 164] width 172 height 30
type input "500"
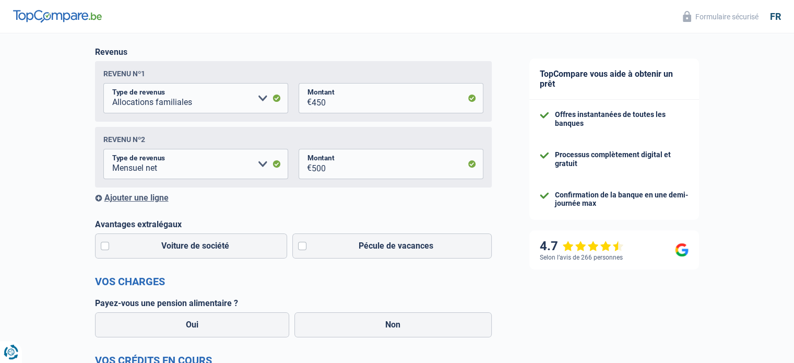
click at [149, 194] on div "Ajouter une ligne" at bounding box center [293, 198] width 397 height 10
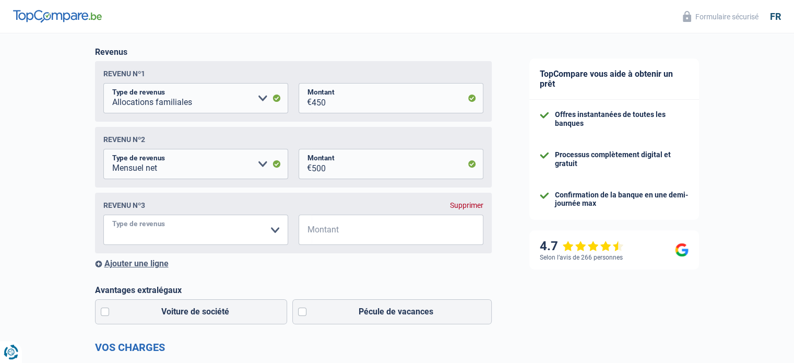
click at [254, 239] on select "Allocation d'handicap Allocations chômage Allocations familiales Chèques repas …" at bounding box center [195, 229] width 185 height 30
click at [260, 232] on select "Allocation d'handicap Allocations chômage Allocations familiales Chèques repas …" at bounding box center [195, 229] width 185 height 30
click at [317, 227] on input "Montant" at bounding box center [397, 229] width 172 height 30
type input "100"
click at [263, 234] on select "Allocation d'handicap Allocations chômage Allocations familiales Chèques repas …" at bounding box center [195, 229] width 185 height 30
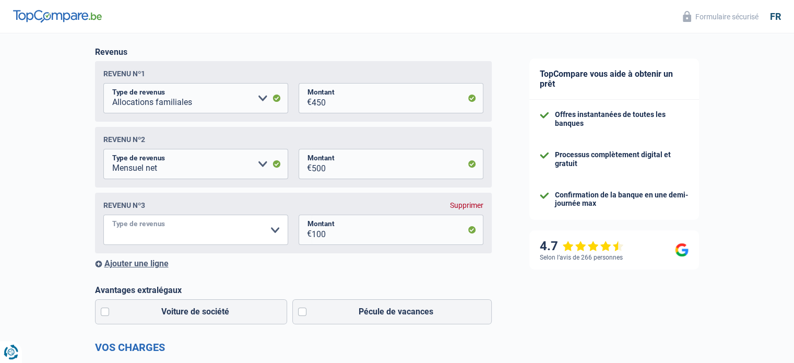
select select "netSalary"
click at [103, 217] on select "Allocation d'handicap Allocations chômage Allocations familiales Chèques repas …" at bounding box center [195, 229] width 185 height 30
click at [244, 170] on select "Allocation d'handicap Allocations chômage Allocations familiales Chèques repas …" at bounding box center [195, 164] width 185 height 30
select select "rentalIncome"
click at [103, 150] on select "Allocation d'handicap Allocations chômage Allocations familiales Chèques repas …" at bounding box center [195, 164] width 185 height 30
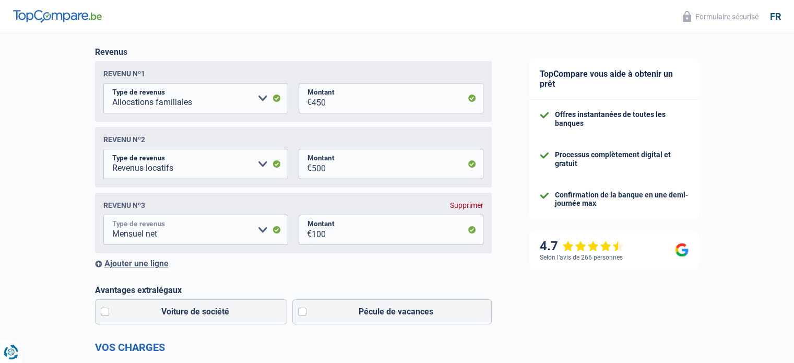
click at [255, 237] on select "Allocation d'handicap Allocations chômage Allocations familiales Chèques repas …" at bounding box center [195, 229] width 185 height 30
select select "rentalIncome"
click at [103, 217] on select "Allocation d'handicap Allocations chômage Allocations familiales Chèques repas …" at bounding box center [195, 229] width 185 height 30
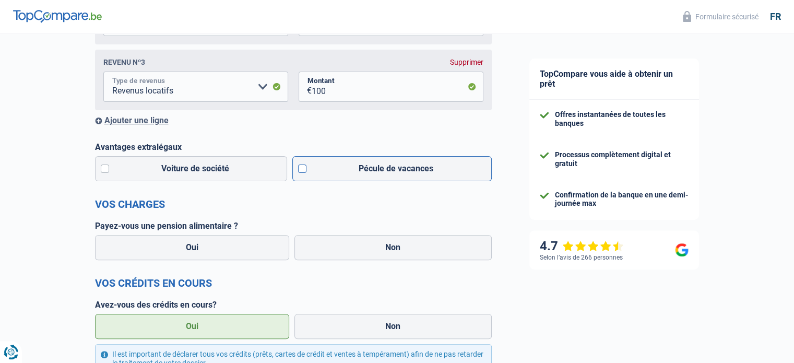
scroll to position [313, 0]
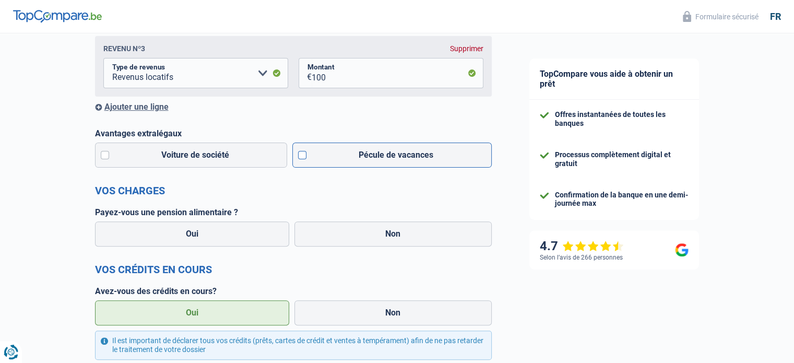
click at [350, 158] on label "Pécule de vacances" at bounding box center [391, 154] width 199 height 25
click at [350, 158] on input "Pécule de vacances" at bounding box center [391, 154] width 199 height 25
checkbox input "true"
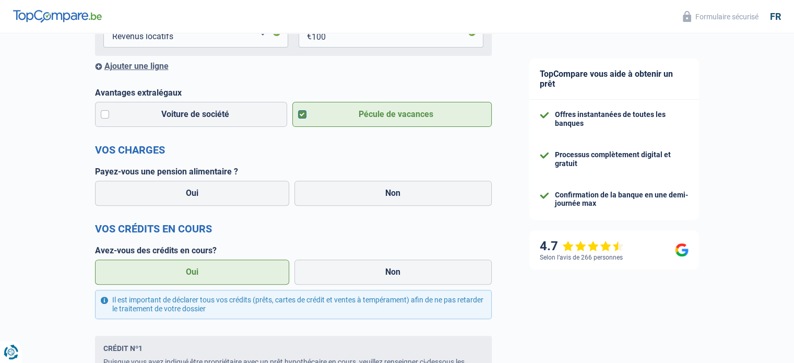
scroll to position [365, 0]
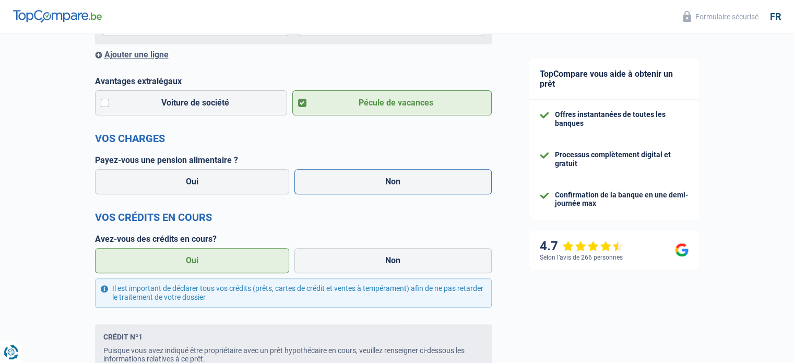
click at [386, 174] on label "Non" at bounding box center [392, 181] width 197 height 25
click at [386, 174] on input "Non" at bounding box center [392, 181] width 197 height 25
radio input "true"
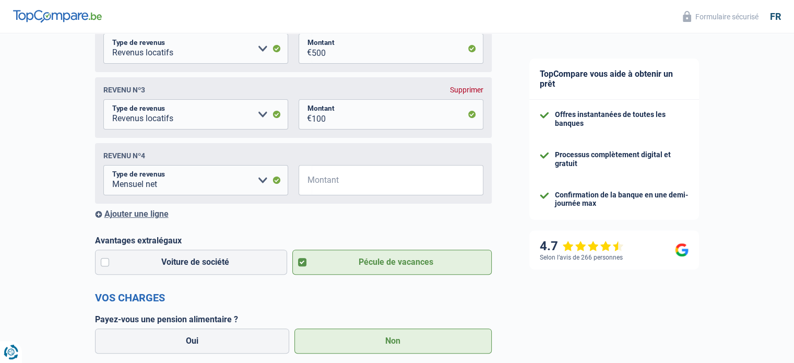
scroll to position [261, 0]
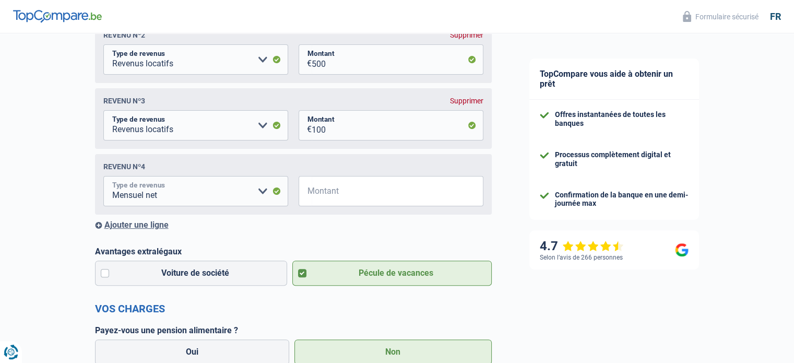
click at [259, 198] on select "Allocation d'handicap Allocations chômage Allocations familiales Chèques repas …" at bounding box center [195, 191] width 185 height 30
select select "mealVouchers"
click at [103, 178] on select "Allocation d'handicap Allocations chômage Allocations familiales Chèques repas …" at bounding box center [195, 191] width 185 height 30
click at [354, 189] on input "Montant" at bounding box center [397, 191] width 172 height 30
type input "150"
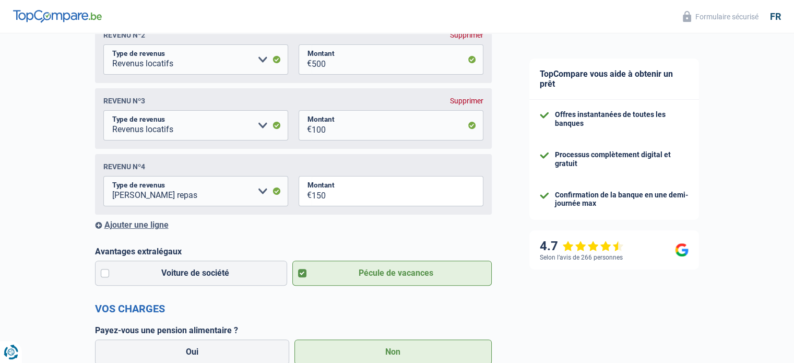
drag, startPoint x: 331, startPoint y: 214, endPoint x: 290, endPoint y: 205, distance: 42.8
click at [331, 214] on div "Revenu nº4 Allocation d'handicap Allocations chômage Allocations familiales Chè…" at bounding box center [293, 184] width 397 height 61
click at [261, 200] on select "Allocation d'handicap Allocations chômage Allocations familiales Chèques repas …" at bounding box center [195, 191] width 185 height 30
click at [43, 154] on div "Chance de réussite de votre simulation est de 80% 1 2 3 4 5 Rajoutez +10% en co…" at bounding box center [255, 301] width 510 height 1066
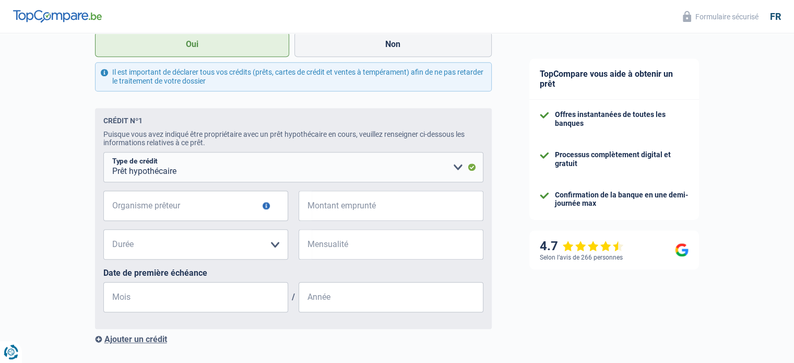
scroll to position [678, 0]
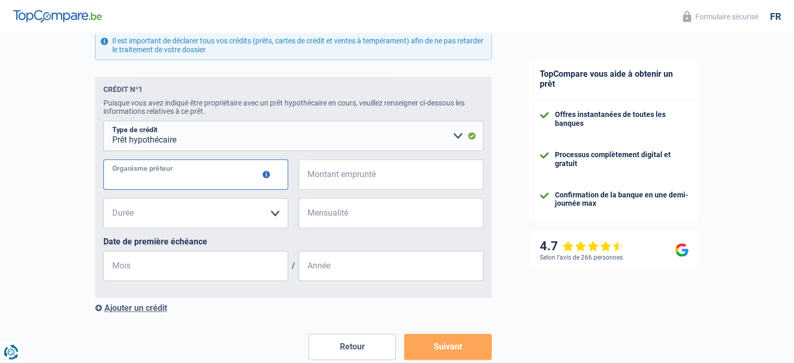
click at [235, 178] on input "Organisme prêteur" at bounding box center [195, 174] width 185 height 30
click at [236, 179] on input "Organisme prêteur" at bounding box center [195, 174] width 185 height 30
type input "b"
type input "BNP"
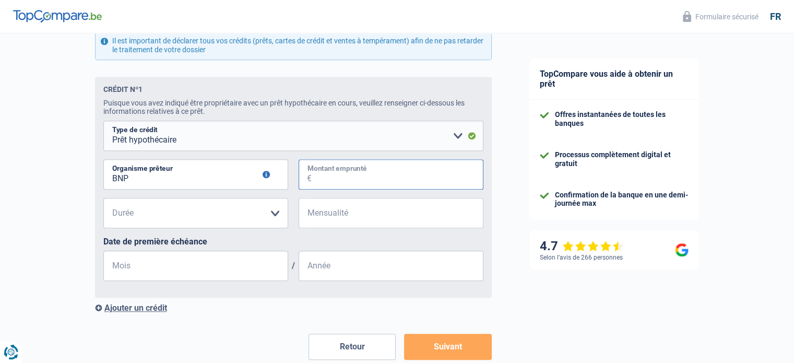
click at [326, 181] on input "Montant emprunté" at bounding box center [397, 174] width 172 height 30
type input "216.000"
click at [265, 209] on select "120 mois 180 mois 240 mois 300 mois 360 mois 420 mois Veuillez sélectionner une…" at bounding box center [195, 213] width 185 height 30
select select "360"
click at [103, 201] on select "120 mois 180 mois 240 mois 300 mois 360 mois 420 mois Veuillez sélectionner une…" at bounding box center [195, 213] width 185 height 30
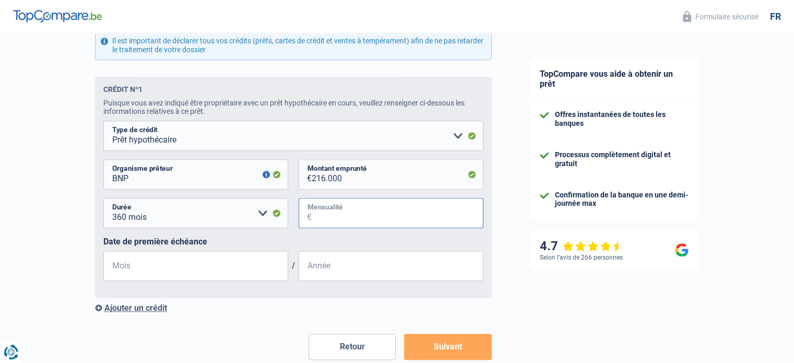
click at [323, 217] on input "Mensualité" at bounding box center [397, 213] width 172 height 30
type input "990"
click at [212, 261] on input "Mois" at bounding box center [195, 265] width 185 height 30
click at [215, 269] on input "01" at bounding box center [195, 265] width 185 height 30
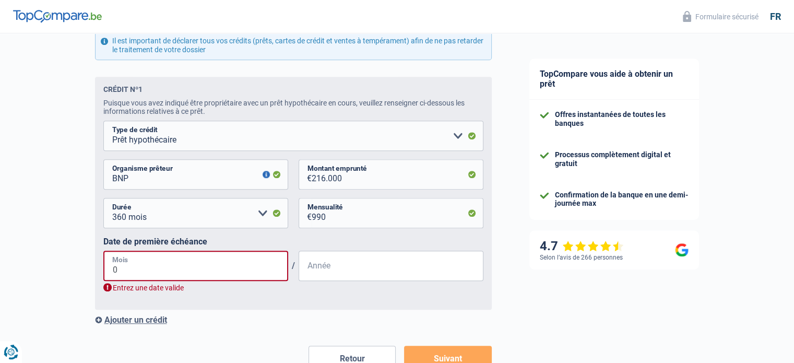
type input "03"
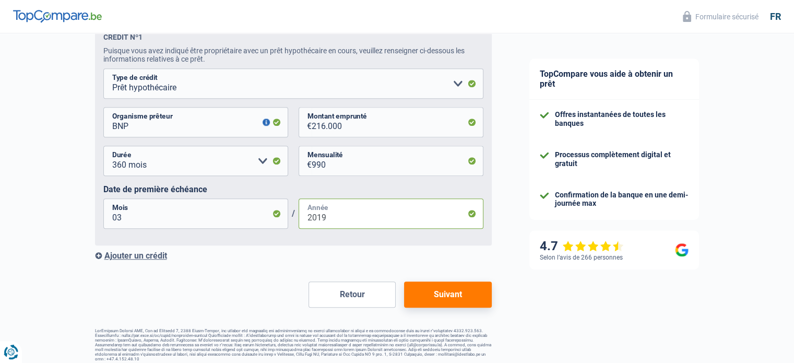
scroll to position [741, 0]
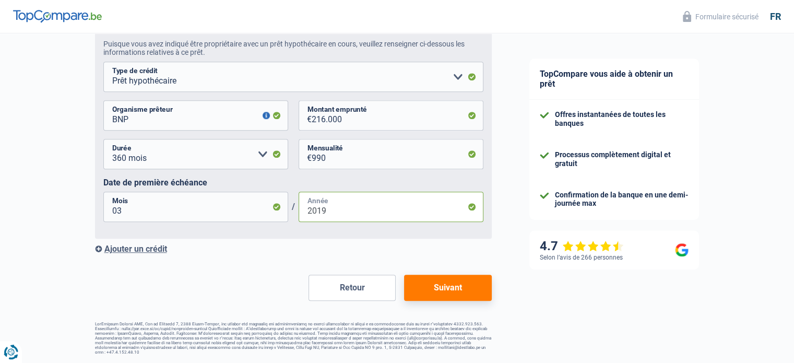
type input "2019"
click at [455, 287] on button "Suivant" at bounding box center [447, 287] width 87 height 26
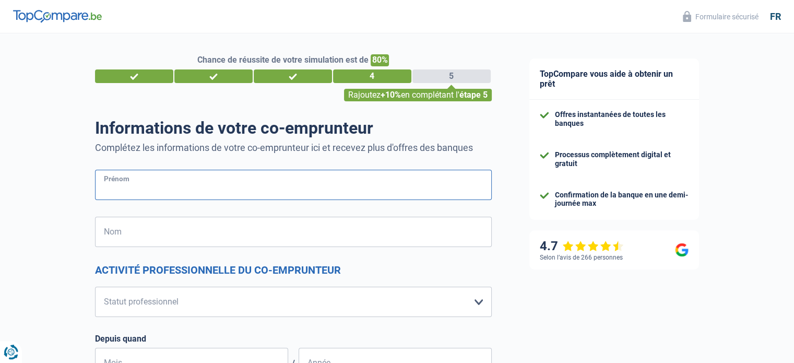
click at [194, 196] on input "Prénom" at bounding box center [293, 185] width 397 height 30
click at [196, 191] on input "Prénom" at bounding box center [293, 185] width 397 height 30
type input "[PERSON_NAME]"
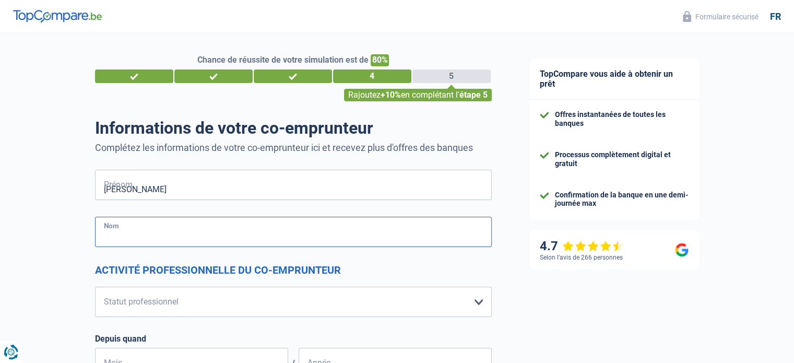
type input "[PERSON_NAME]"
type input "[GEOGRAPHIC_DATA]"
click at [153, 233] on input "[PERSON_NAME]" at bounding box center [293, 232] width 397 height 30
click at [138, 188] on input "[PERSON_NAME]" at bounding box center [293, 185] width 397 height 30
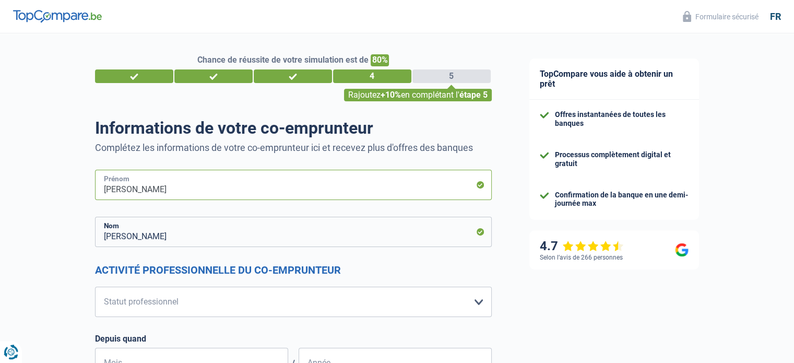
type input "[PERSON_NAME]"
type input "[PERSON_NAME] [PERSON_NAME]"
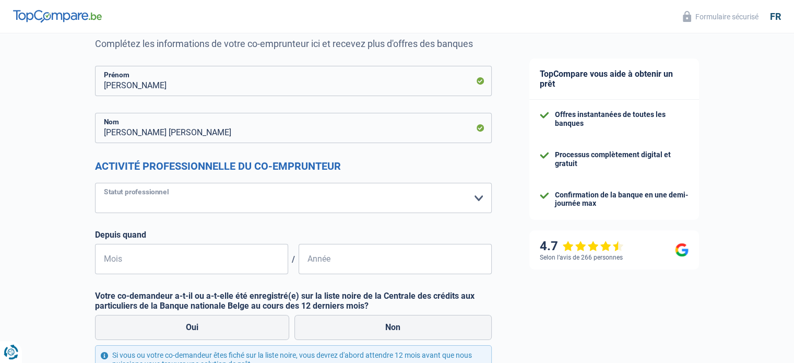
scroll to position [104, 0]
click at [146, 196] on select "Ouvrier Employé privé Employé public Invalide Indépendant Pensionné Chômeur Mut…" at bounding box center [293, 197] width 397 height 30
select select "independent"
click at [95, 182] on select "Ouvrier Employé privé Employé public Invalide Indépendant Pensionné Chômeur Mut…" at bounding box center [293, 197] width 397 height 30
select select "netSalary"
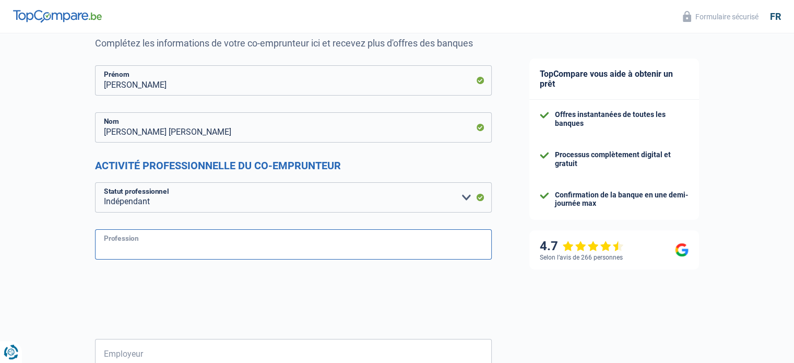
click at [146, 252] on input "Profession" at bounding box center [293, 244] width 397 height 30
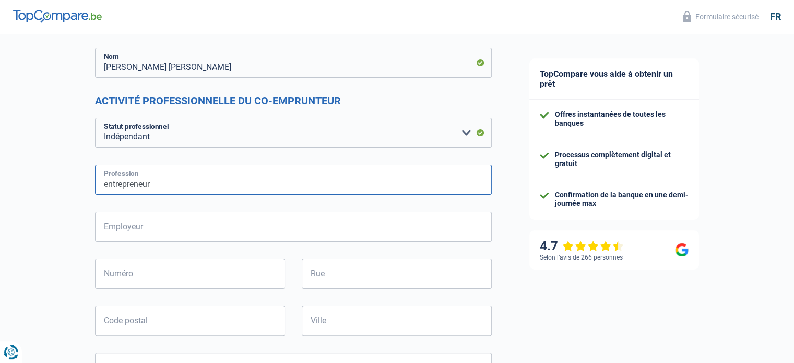
scroll to position [261, 0]
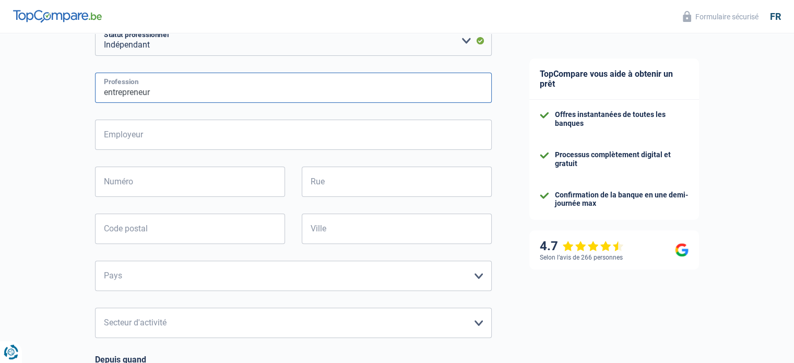
type input "entrepreneur"
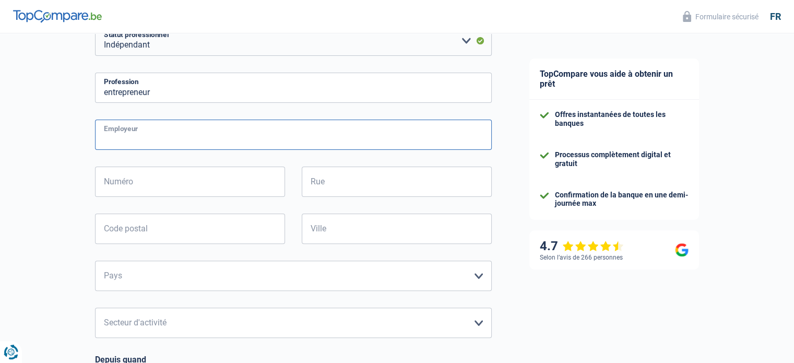
click at [160, 127] on input "Employeur" at bounding box center [293, 134] width 397 height 30
type input "ConstruPlus bv"
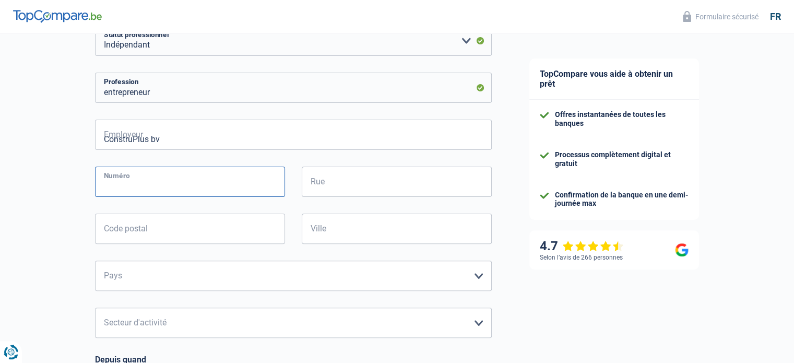
type input "11"
type input "vondel"
type input "1500"
type input "Halle"
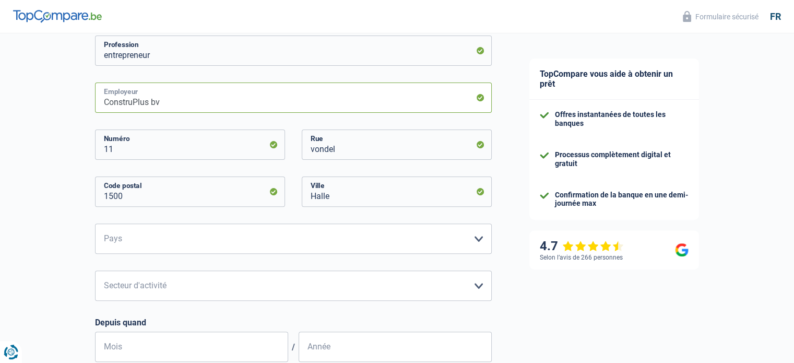
scroll to position [313, 0]
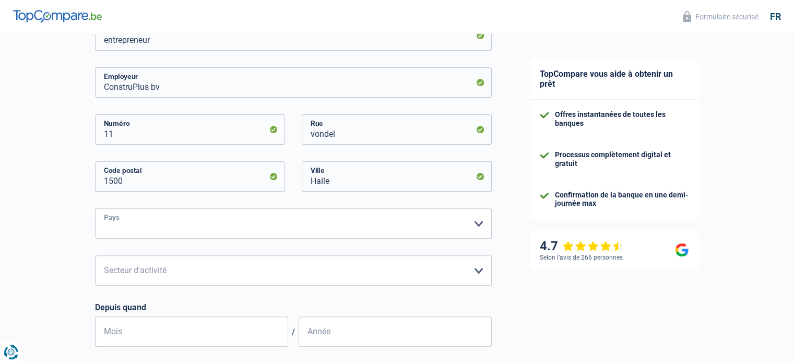
click at [166, 222] on select "Belgique Luxembourg Veuillez sélectionner une option" at bounding box center [293, 223] width 397 height 30
select select "BE"
click at [95, 208] on select "Belgique Luxembourg Veuillez sélectionner une option" at bounding box center [293, 223] width 397 height 30
click at [169, 270] on select "Agriculture/Pêche Industrie Horeca Courier/Fitness/Taxi Construction Banques/As…" at bounding box center [293, 270] width 397 height 30
select select "construction"
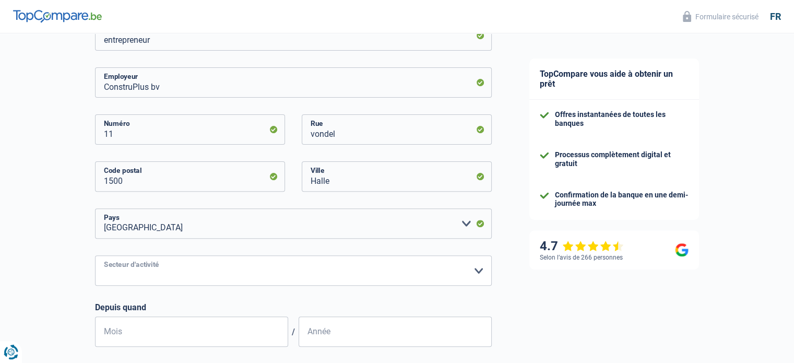
click at [95, 255] on select "Agriculture/Pêche Industrie Horeca Courier/Fitness/Taxi Construction Banques/As…" at bounding box center [293, 270] width 397 height 30
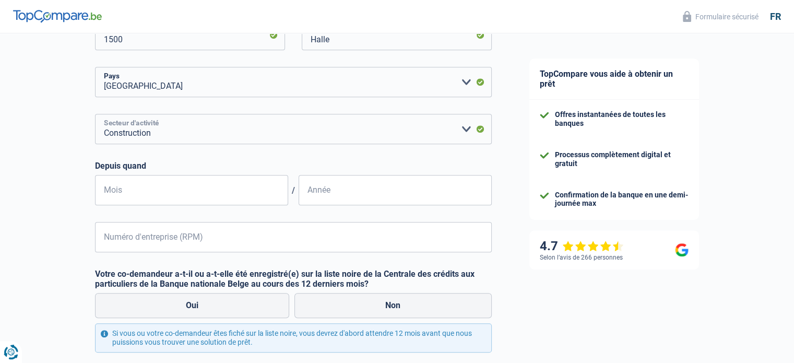
scroll to position [470, 0]
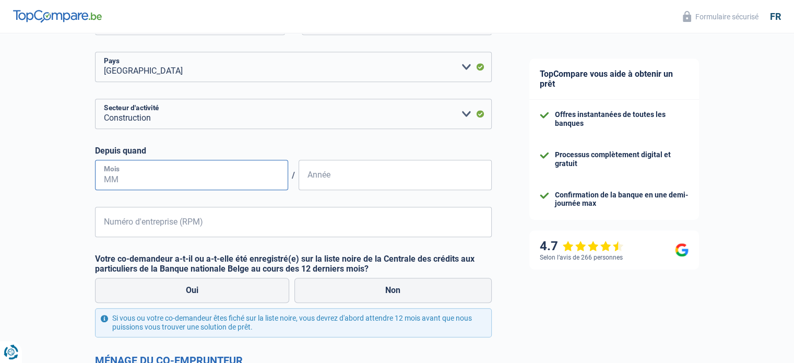
click at [161, 165] on input "Mois" at bounding box center [191, 175] width 193 height 30
type input "06"
type input "2022"
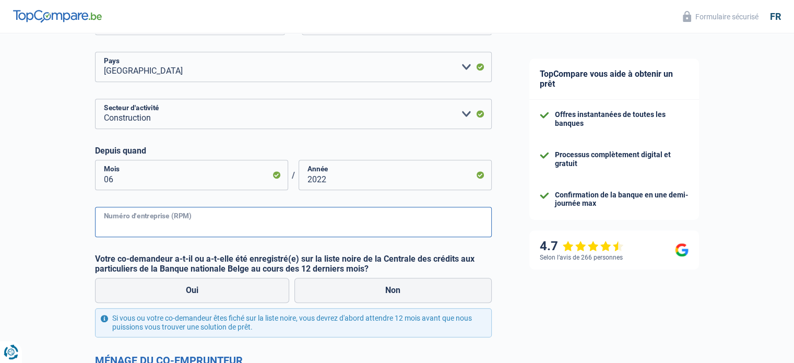
click at [176, 210] on input "Numéro d'entreprise (RPM)" at bounding box center [293, 222] width 397 height 30
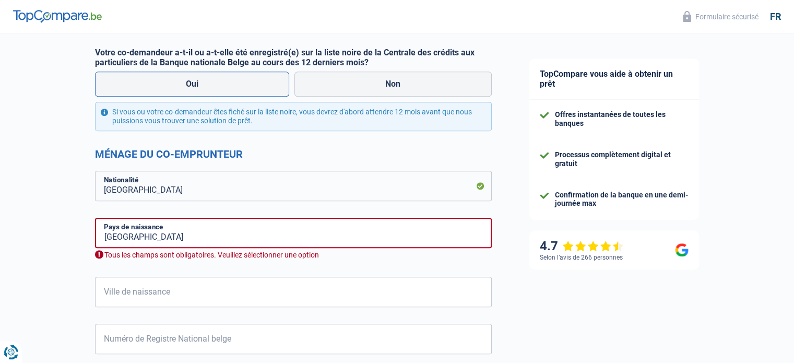
scroll to position [626, 0]
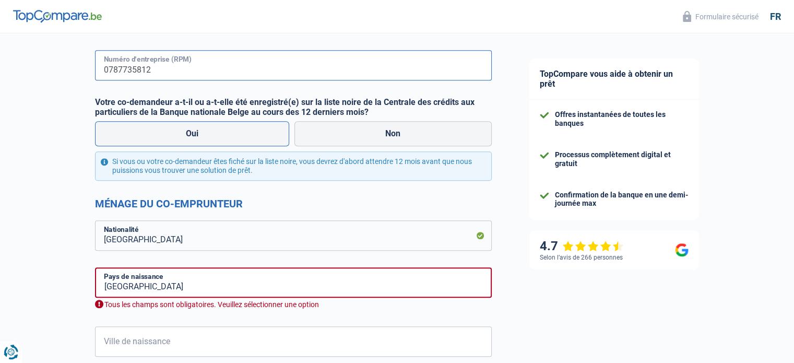
type input "0787735812"
click at [223, 133] on label "Oui" at bounding box center [192, 133] width 195 height 25
click at [223, 133] on input "Oui" at bounding box center [192, 133] width 195 height 25
radio input "true"
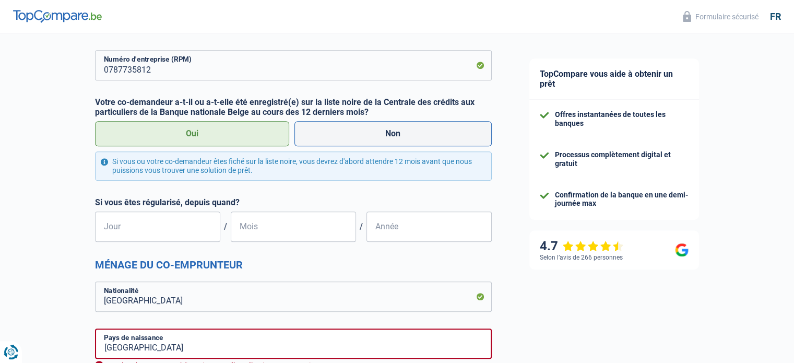
click at [338, 131] on label "Non" at bounding box center [392, 133] width 197 height 25
click at [338, 131] on input "Non" at bounding box center [392, 133] width 197 height 25
radio input "true"
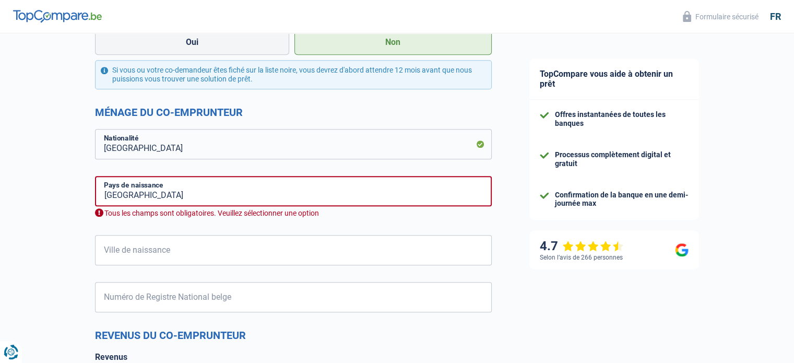
scroll to position [783, 0]
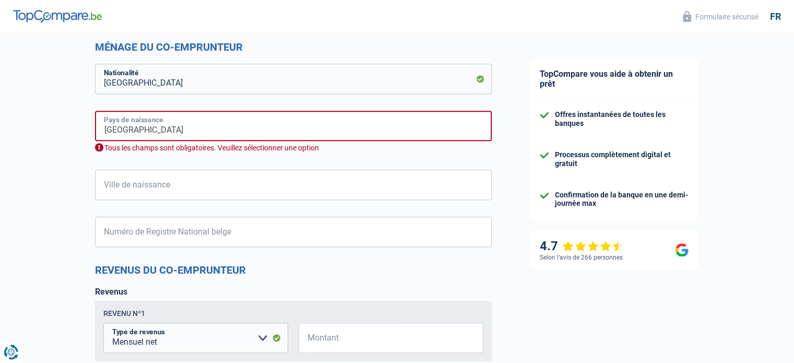
click at [159, 133] on input "[GEOGRAPHIC_DATA]" at bounding box center [293, 126] width 397 height 30
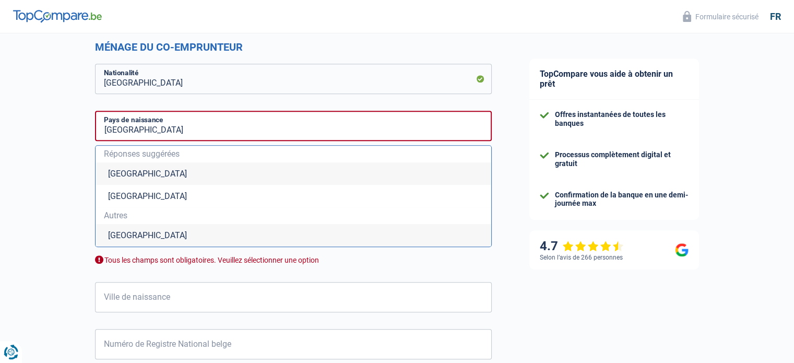
click at [75, 122] on div "Chance de réussite de votre simulation est de 80% 1 2 3 4 5 Rajoutez +10% en co…" at bounding box center [255, 16] width 510 height 1538
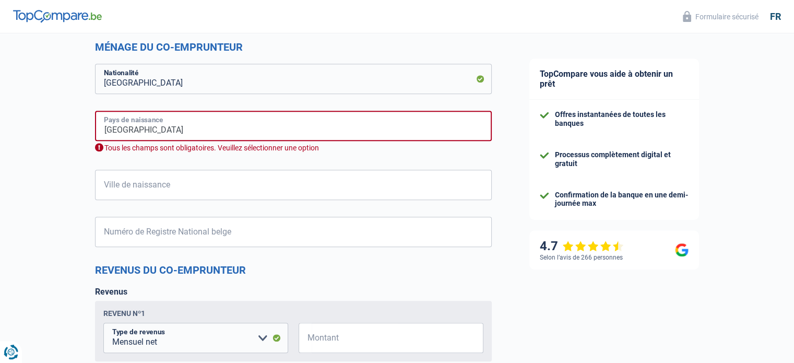
click at [140, 138] on input "[GEOGRAPHIC_DATA]" at bounding box center [293, 126] width 397 height 30
drag, startPoint x: 150, startPoint y: 139, endPoint x: 71, endPoint y: 125, distance: 80.0
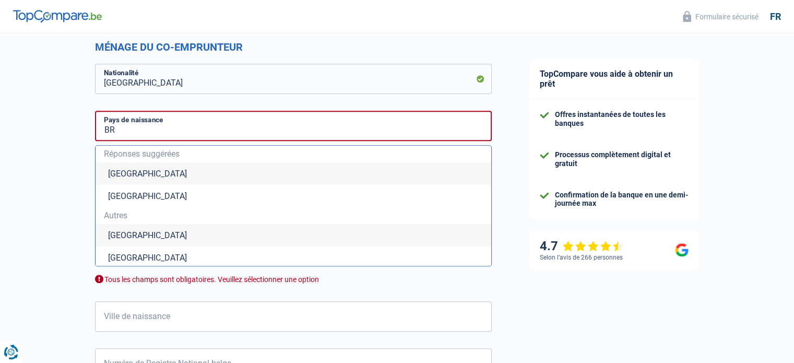
click at [144, 233] on li "[GEOGRAPHIC_DATA]" at bounding box center [292, 235] width 395 height 22
type input "[GEOGRAPHIC_DATA]"
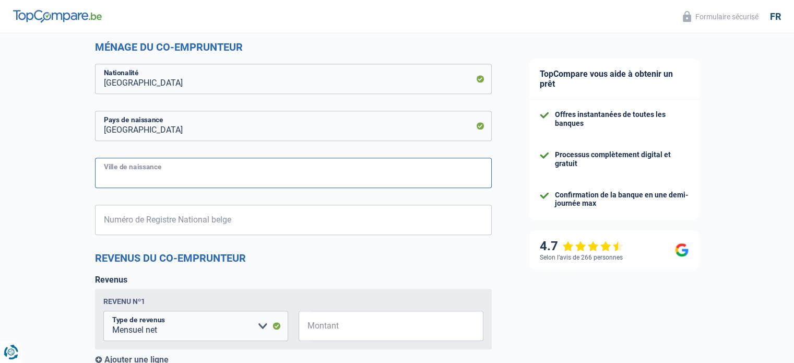
click at [134, 182] on input "Ville de naissance" at bounding box center [293, 173] width 397 height 30
click at [136, 179] on input "Ville de naissance" at bounding box center [293, 173] width 397 height 30
type input "Goiania-go"
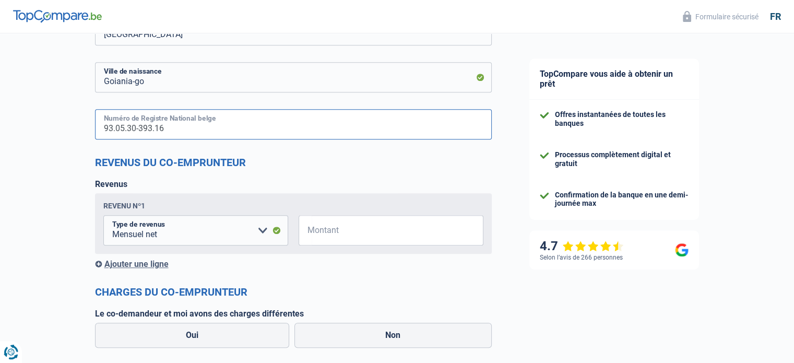
scroll to position [887, 0]
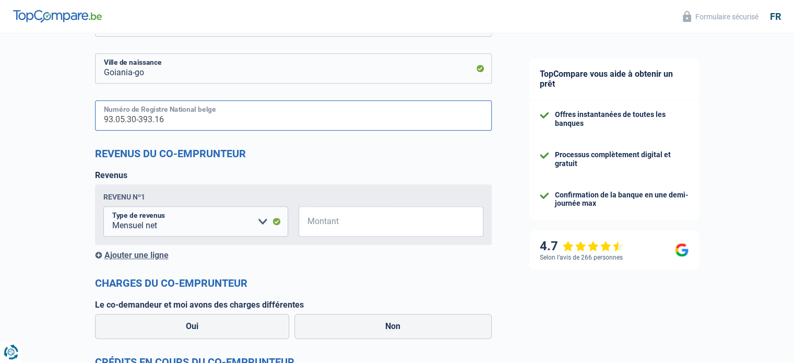
type input "93.05.30-393.16"
click at [365, 223] on input "Montant" at bounding box center [397, 221] width 172 height 30
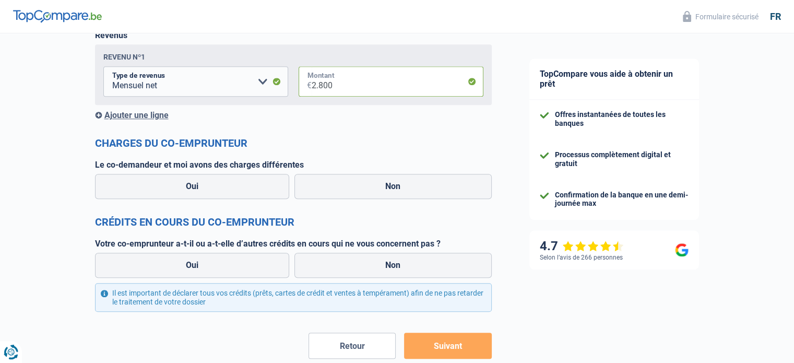
scroll to position [1044, 0]
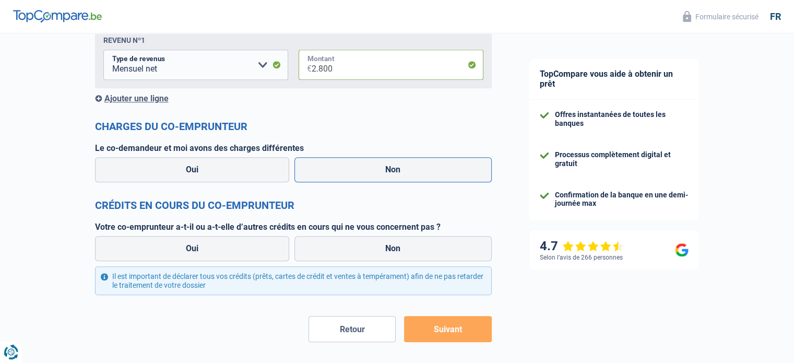
type input "2.800"
click at [363, 168] on label "Non" at bounding box center [392, 169] width 197 height 25
click at [363, 168] on input "Non" at bounding box center [392, 169] width 197 height 25
radio input "true"
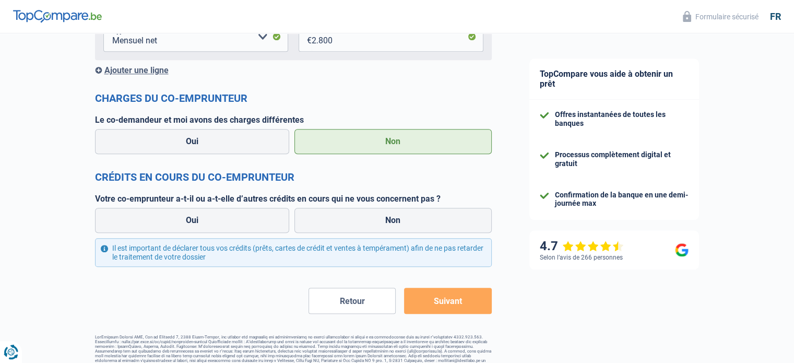
scroll to position [1085, 0]
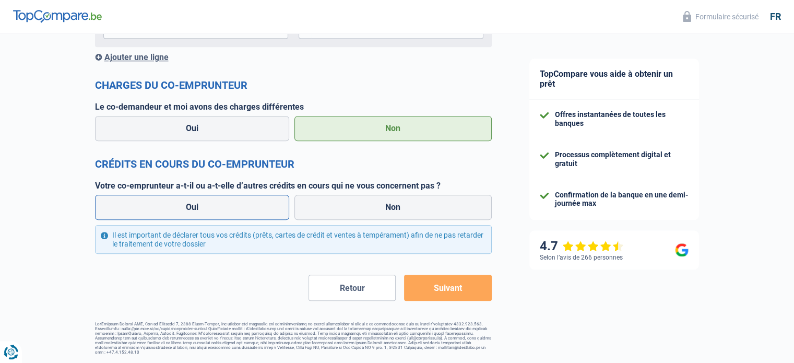
click at [236, 204] on label "Oui" at bounding box center [192, 207] width 195 height 25
click at [236, 204] on input "Oui" at bounding box center [192, 207] width 195 height 25
radio input "true"
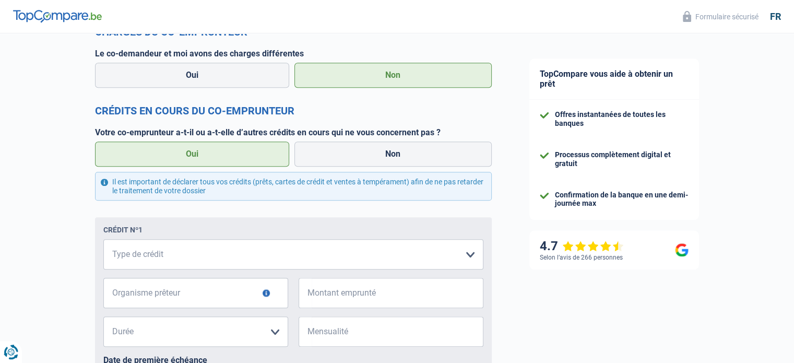
scroll to position [1190, 0]
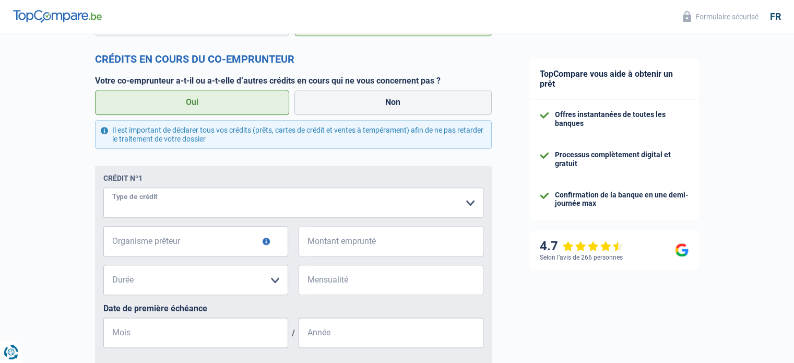
click at [188, 196] on select "Carte ou ouverture de crédit Prêt hypothécaire Vente à tempérament Prêt à tempé…" at bounding box center [293, 202] width 380 height 30
select select "cardOrCredit"
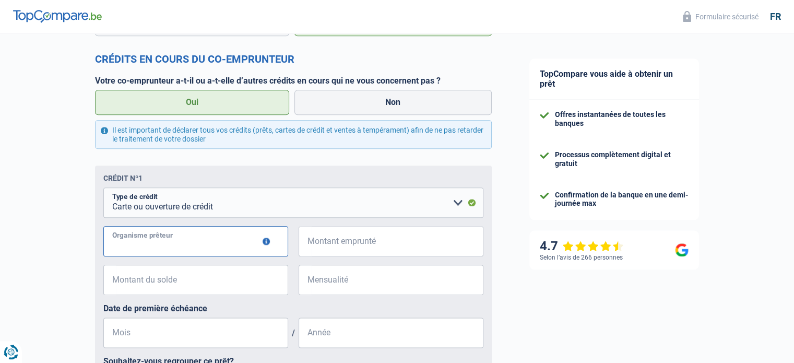
click at [159, 242] on input "Organisme prêteur" at bounding box center [195, 241] width 185 height 30
type input "cofidis"
click at [334, 237] on input "Montant emprunté" at bounding box center [397, 241] width 172 height 30
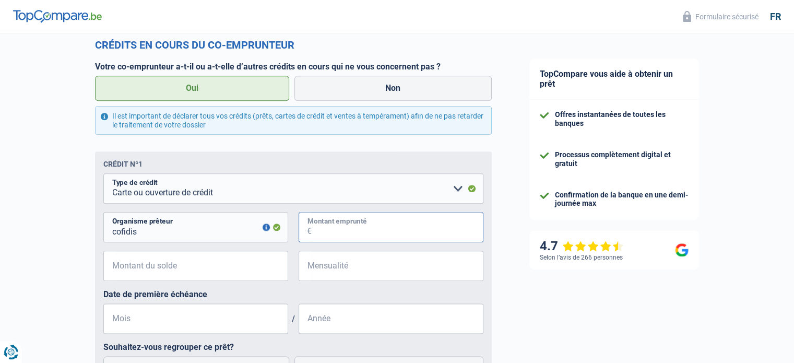
scroll to position [1242, 0]
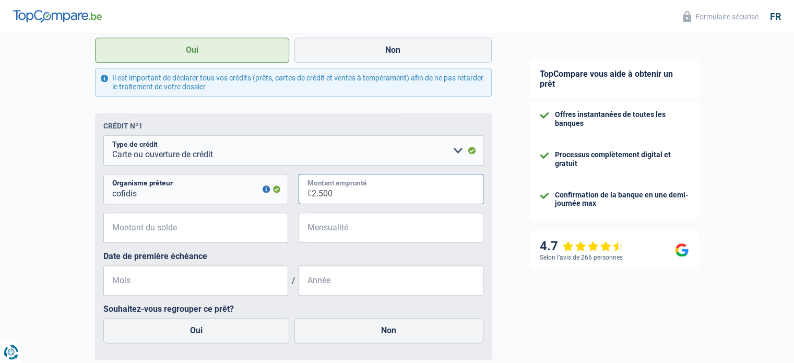
type input "2.500"
click at [207, 235] on input "Montant du solde" at bounding box center [202, 227] width 172 height 30
click at [318, 240] on input "Mensualité" at bounding box center [397, 227] width 172 height 30
click at [241, 228] on input "Montant du solde" at bounding box center [202, 227] width 172 height 30
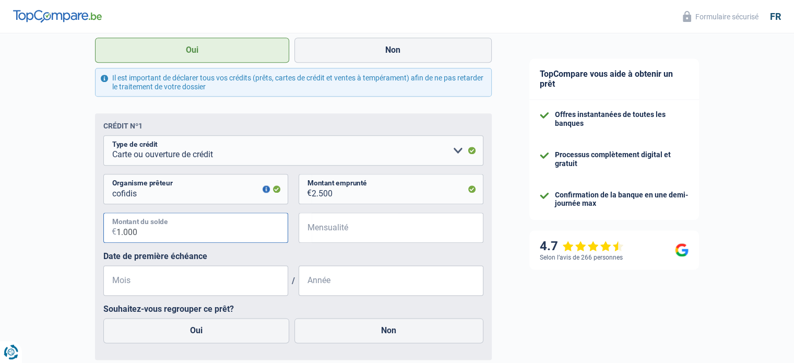
type input "1.000"
click at [333, 230] on input "Mensualité" at bounding box center [397, 227] width 172 height 30
type input "100"
click at [258, 280] on input "Mois" at bounding box center [195, 280] width 185 height 30
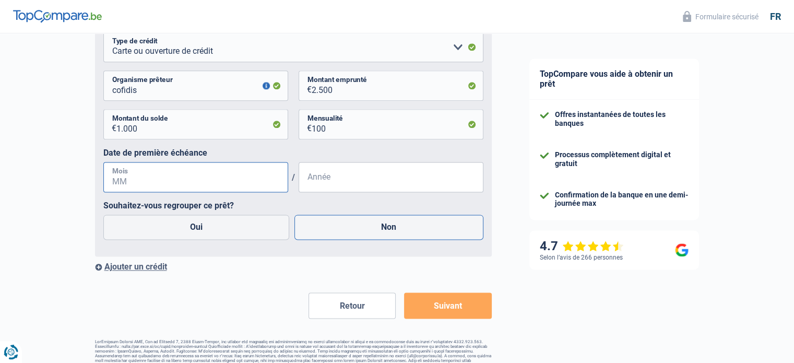
scroll to position [1346, 0]
click at [263, 222] on label "Oui" at bounding box center [196, 225] width 186 height 25
click at [263, 222] on input "Oui" at bounding box center [196, 225] width 186 height 25
radio input "true"
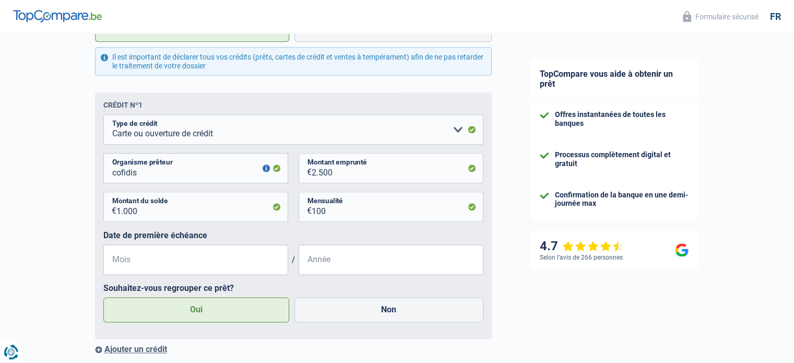
scroll to position [1364, 0]
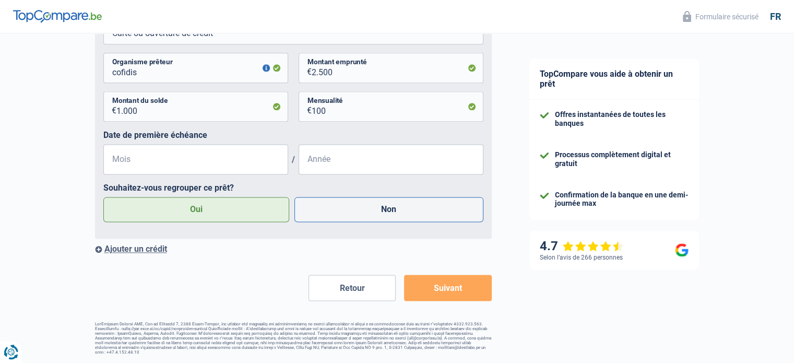
click at [347, 219] on label "Non" at bounding box center [388, 209] width 189 height 25
click at [347, 219] on input "Non" at bounding box center [388, 209] width 189 height 25
radio input "true"
radio input "false"
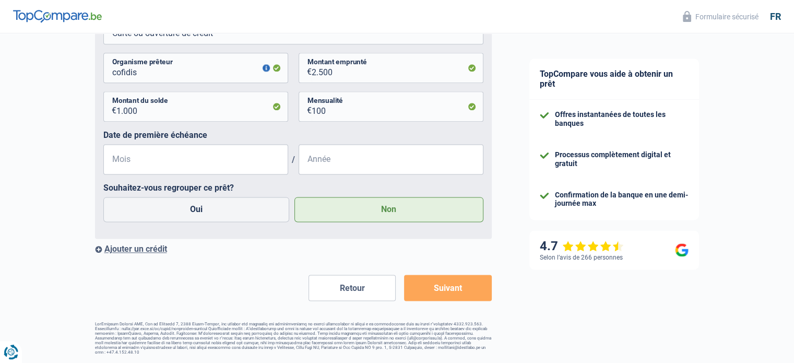
click at [353, 210] on label "Non" at bounding box center [388, 209] width 189 height 25
click at [353, 210] on input "Non" at bounding box center [388, 209] width 189 height 25
click at [218, 160] on input "Mois" at bounding box center [195, 159] width 185 height 30
click at [194, 116] on input "1.000" at bounding box center [202, 106] width 172 height 30
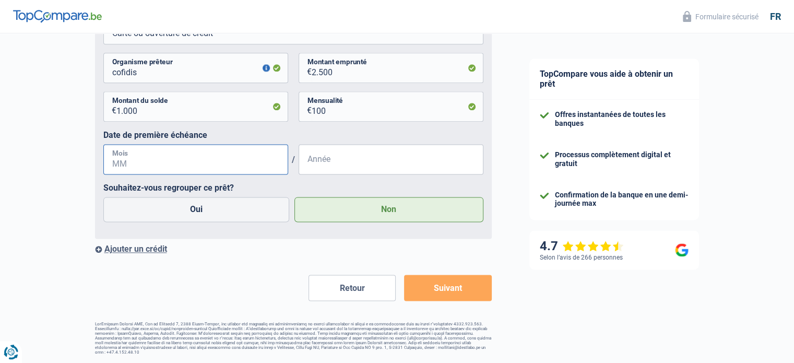
click at [185, 167] on input "Mois" at bounding box center [195, 159] width 185 height 30
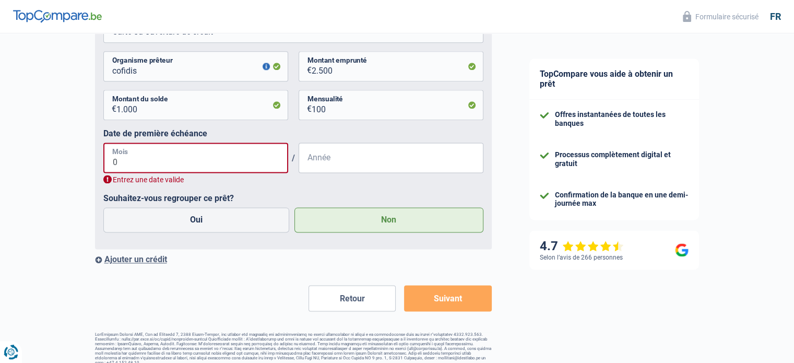
type input "07"
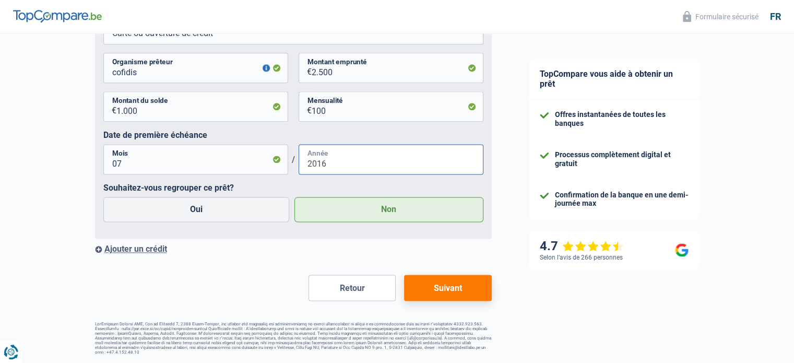
type input "2016"
click at [359, 106] on input "100" at bounding box center [397, 106] width 172 height 30
click at [453, 284] on button "Suivant" at bounding box center [447, 287] width 87 height 26
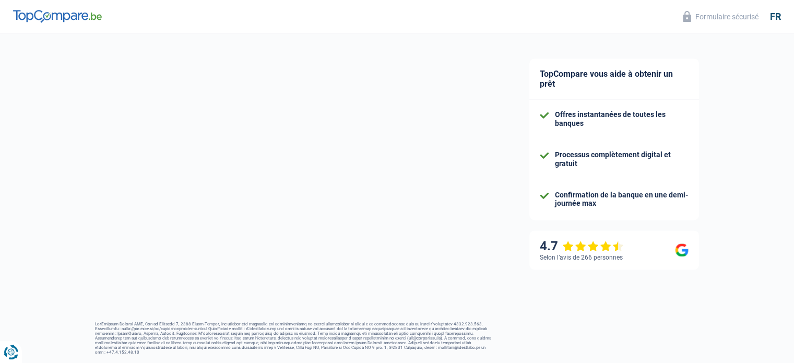
select select "48"
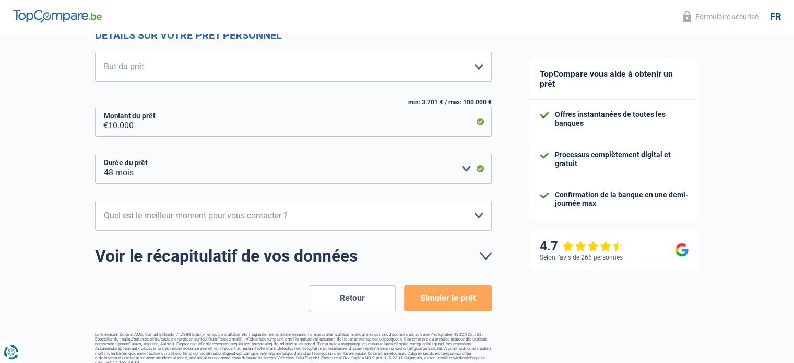
scroll to position [157, 0]
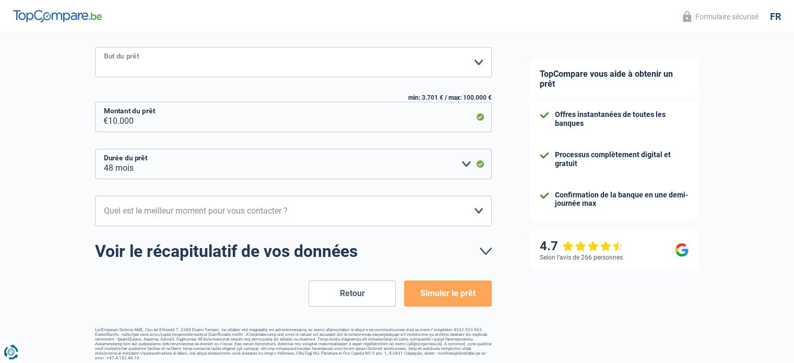
click at [317, 56] on select "Confort maison: meubles, textile, peinture, électroménager, outillage non-profe…" at bounding box center [293, 62] width 397 height 30
select select "hobbies"
click at [95, 47] on select "Confort maison: meubles, textile, peinture, électroménager, outillage non-profe…" at bounding box center [293, 62] width 397 height 30
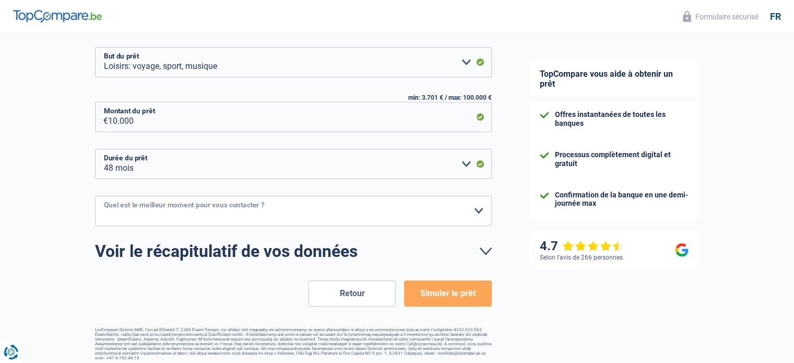
click at [191, 222] on select "10h-12h 12h-14h 14h-16h 16h-18h Veuillez sélectionner une option" at bounding box center [293, 211] width 397 height 30
click at [73, 212] on div "Chance de réussite de votre simulation est de 90% 1 2 3 4 5 Vous y êtes presque…" at bounding box center [255, 118] width 510 height 491
click at [134, 208] on select "10h-12h 12h-14h 14h-16h 16h-18h Veuillez sélectionner une option" at bounding box center [293, 211] width 397 height 30
click at [91, 188] on div "Chance de réussite de votre simulation est de 90% 1 2 3 4 5 Vous y êtes presque…" at bounding box center [255, 118] width 510 height 491
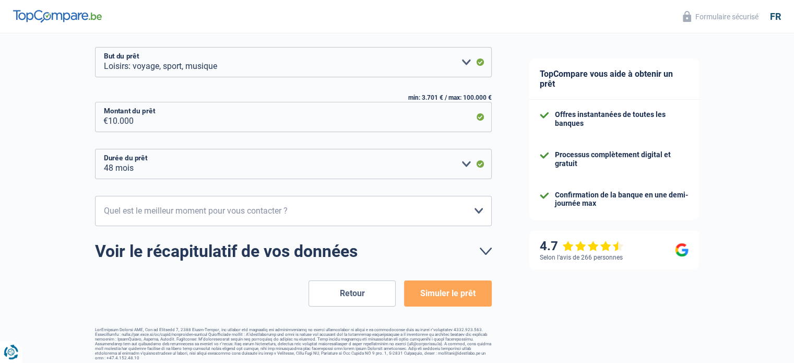
click at [91, 188] on div "Chance de réussite de votre simulation est de 90% 1 2 3 4 5 Vous y êtes presque…" at bounding box center [255, 118] width 510 height 491
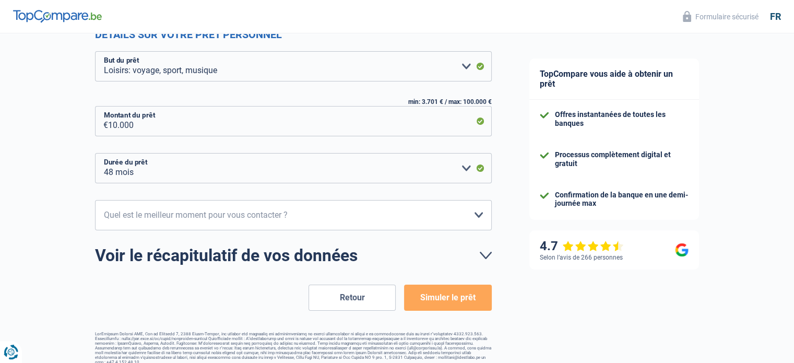
scroll to position [162, 0]
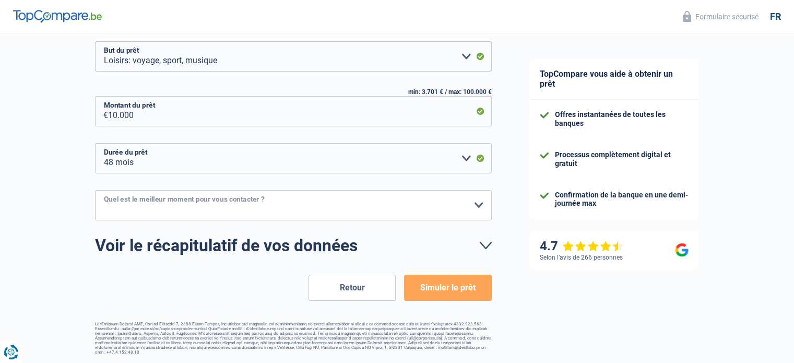
click at [183, 207] on select "10h-12h 12h-14h 14h-16h 16h-18h Veuillez sélectionner une option" at bounding box center [293, 205] width 397 height 30
select select "16-18"
click at [95, 190] on select "10h-12h 12h-14h 14h-16h 16h-18h Veuillez sélectionner une option" at bounding box center [293, 205] width 397 height 30
click at [417, 210] on select "10h-12h 12h-14h 14h-16h 16h-18h Veuillez sélectionner une option" at bounding box center [293, 205] width 397 height 30
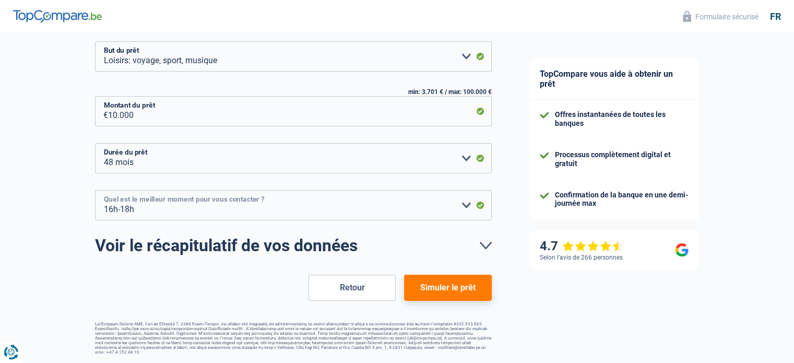
click at [400, 210] on select "10h-12h 12h-14h 14h-16h 16h-18h Veuillez sélectionner une option" at bounding box center [293, 205] width 397 height 30
click at [95, 190] on select "10h-12h 12h-14h 14h-16h 16h-18h Veuillez sélectionner une option" at bounding box center [293, 205] width 397 height 30
click at [461, 281] on button "Simuler le prêt" at bounding box center [447, 287] width 87 height 26
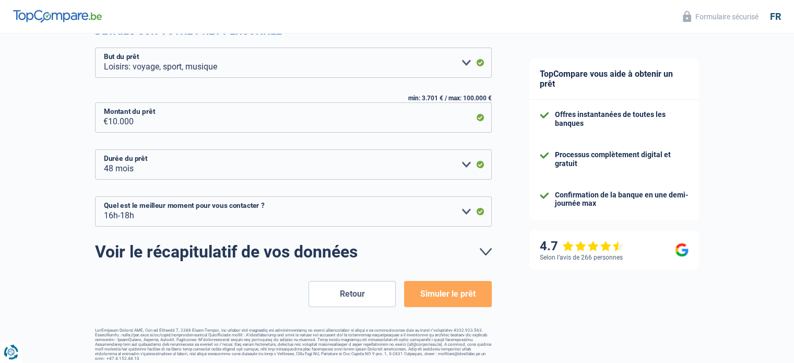
scroll to position [157, 0]
